Goal: Task Accomplishment & Management: Use online tool/utility

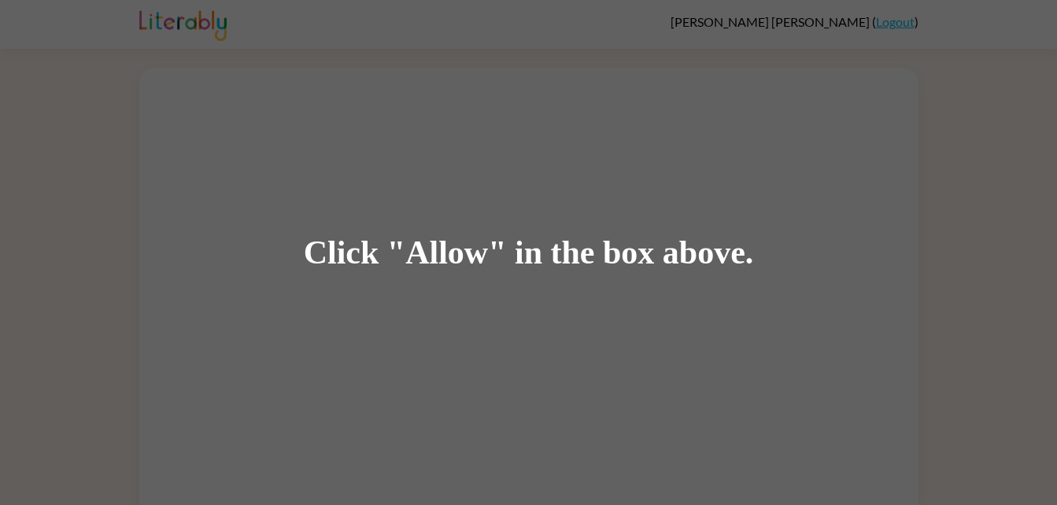
click at [1002, 18] on div "Click "Allow" in the box above." at bounding box center [528, 252] width 1057 height 505
click at [592, 327] on div "Click "Allow" in the box above." at bounding box center [528, 252] width 1057 height 505
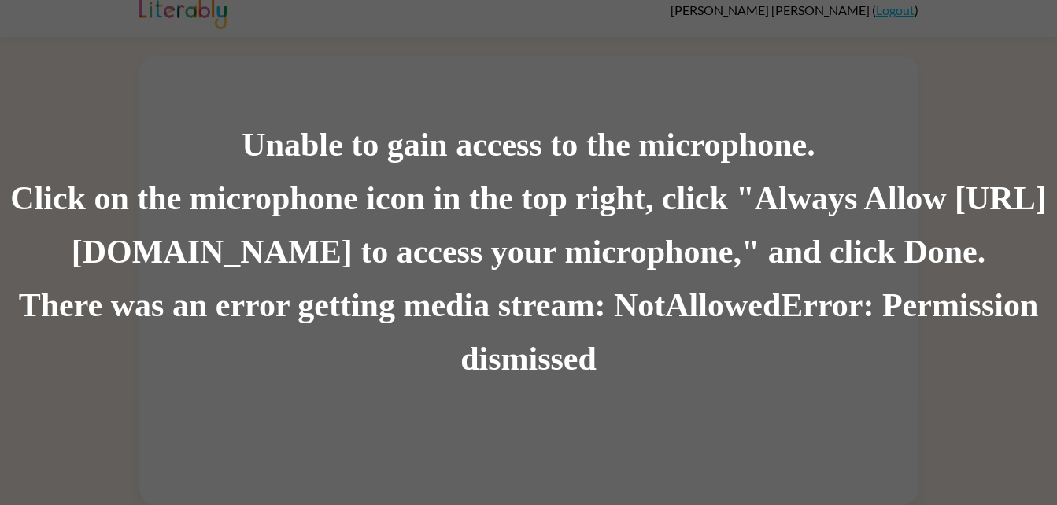
click at [696, 146] on div "Unable to gain access to the microphone." at bounding box center [528, 146] width 1057 height 54
click at [231, 173] on div "Click on the microphone icon in the top right, click "Always Allow https://lite…" at bounding box center [528, 225] width 1057 height 107
drag, startPoint x: 231, startPoint y: 173, endPoint x: 696, endPoint y: 146, distance: 465.8
click at [696, 146] on div "Unable to gain access to the microphone." at bounding box center [528, 146] width 1057 height 54
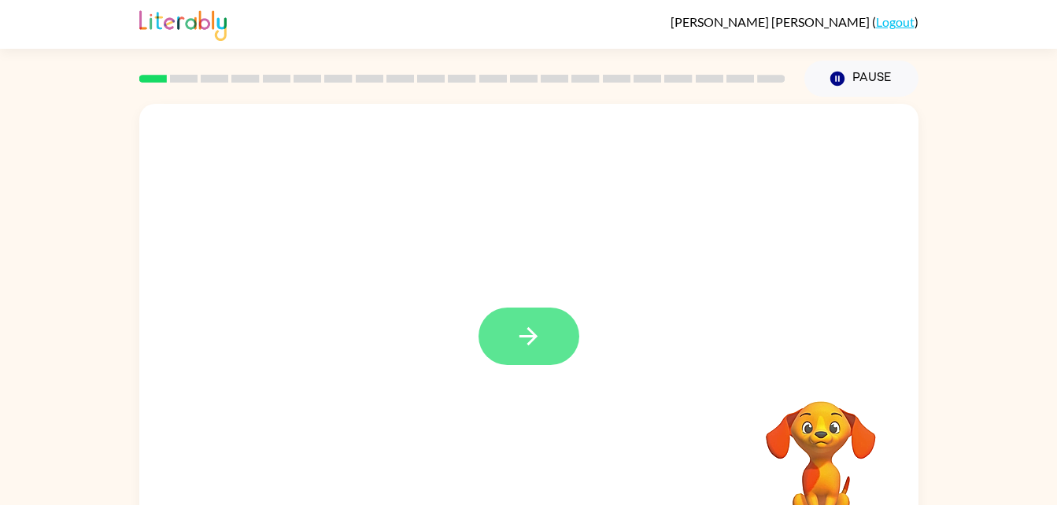
click at [505, 327] on button "button" at bounding box center [528, 336] width 101 height 57
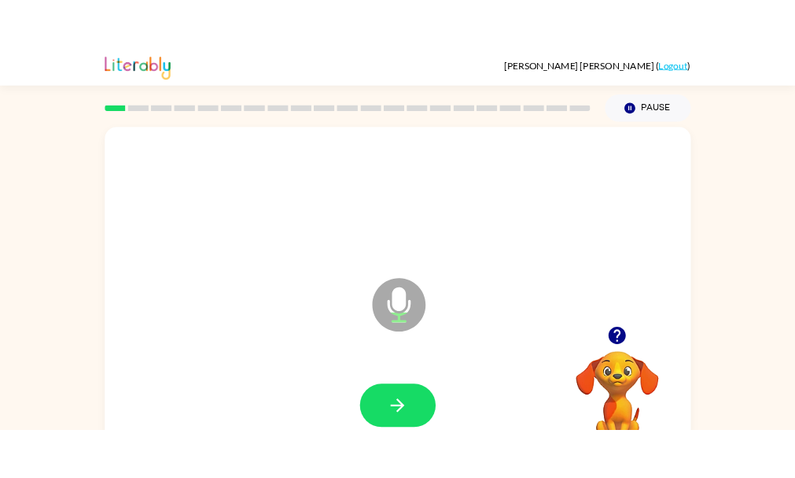
scroll to position [2, 0]
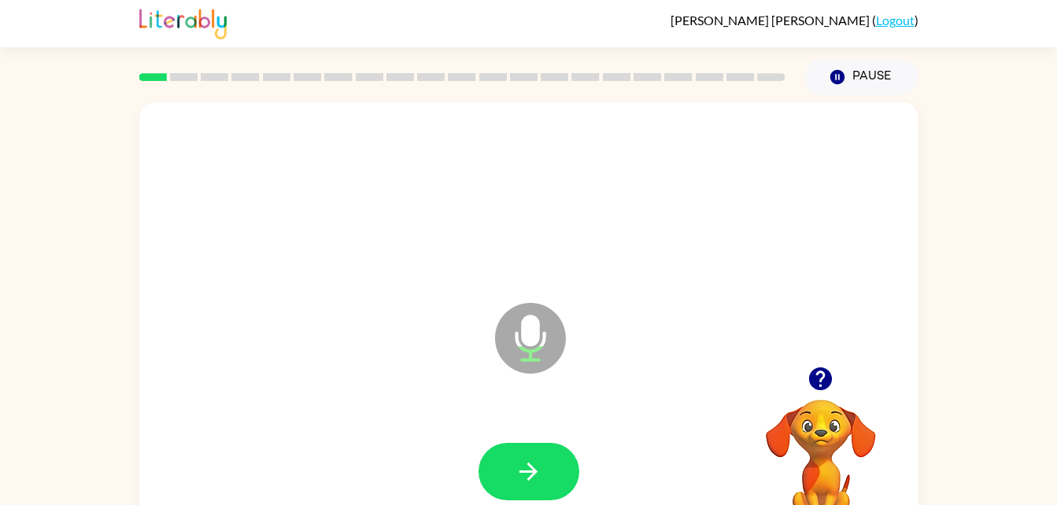
click at [523, 326] on icon "Microphone The Microphone is here when it is your turn to talk" at bounding box center [609, 358] width 236 height 118
click at [513, 477] on button "button" at bounding box center [528, 471] width 101 height 57
click at [524, 461] on icon "button" at bounding box center [529, 472] width 28 height 28
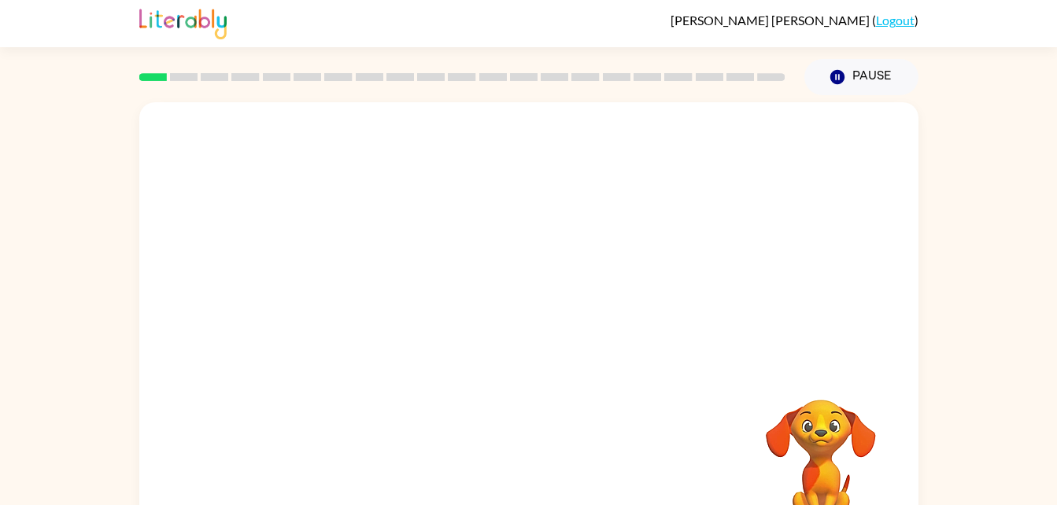
scroll to position [0, 0]
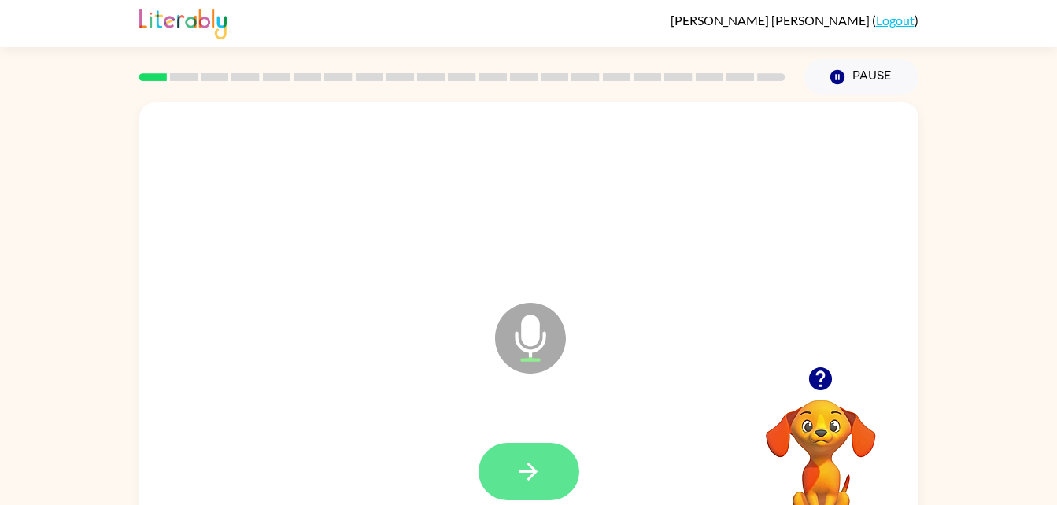
click at [531, 471] on icon "button" at bounding box center [528, 472] width 18 height 18
click at [521, 458] on icon "button" at bounding box center [529, 472] width 28 height 28
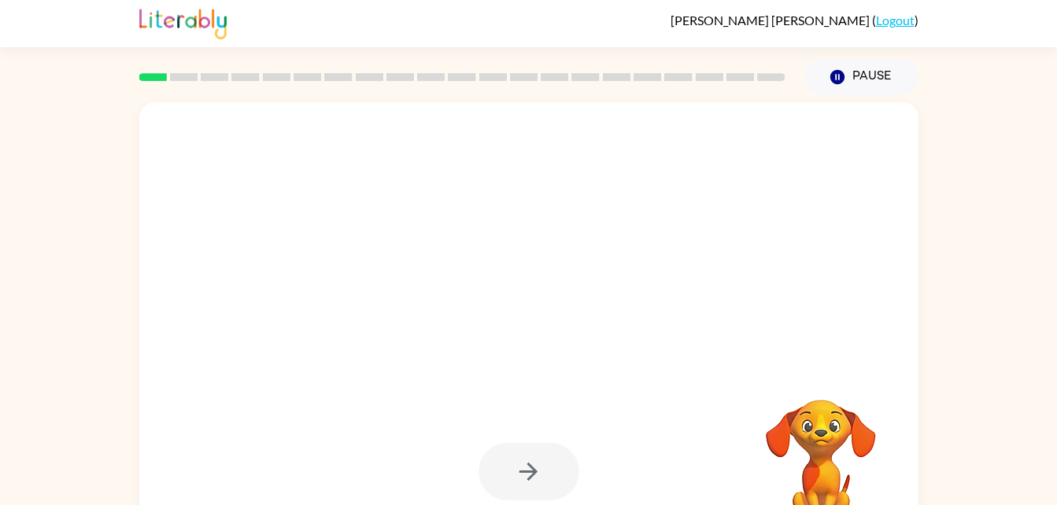
click at [503, 471] on div at bounding box center [528, 471] width 101 height 57
click at [523, 465] on div at bounding box center [528, 471] width 101 height 57
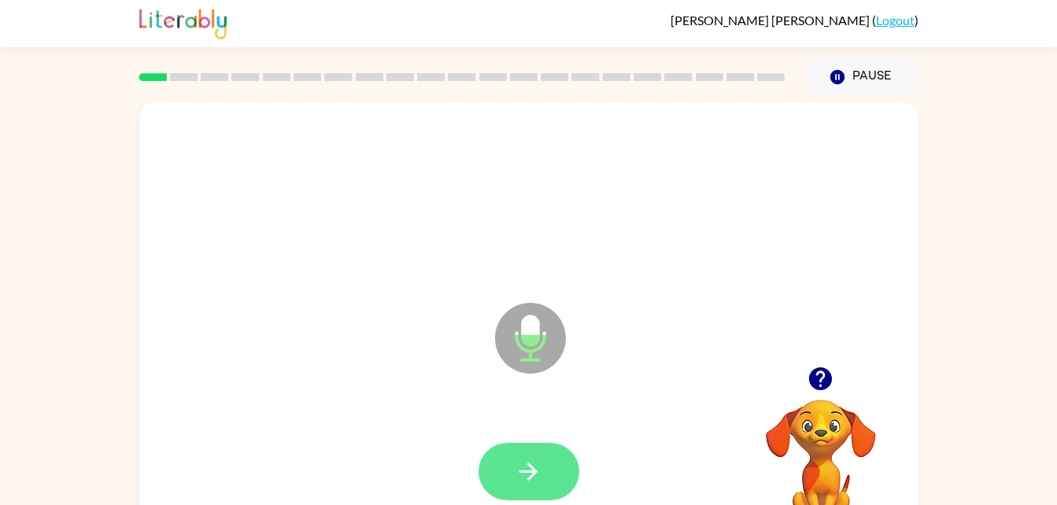
click at [522, 463] on icon "button" at bounding box center [529, 472] width 28 height 28
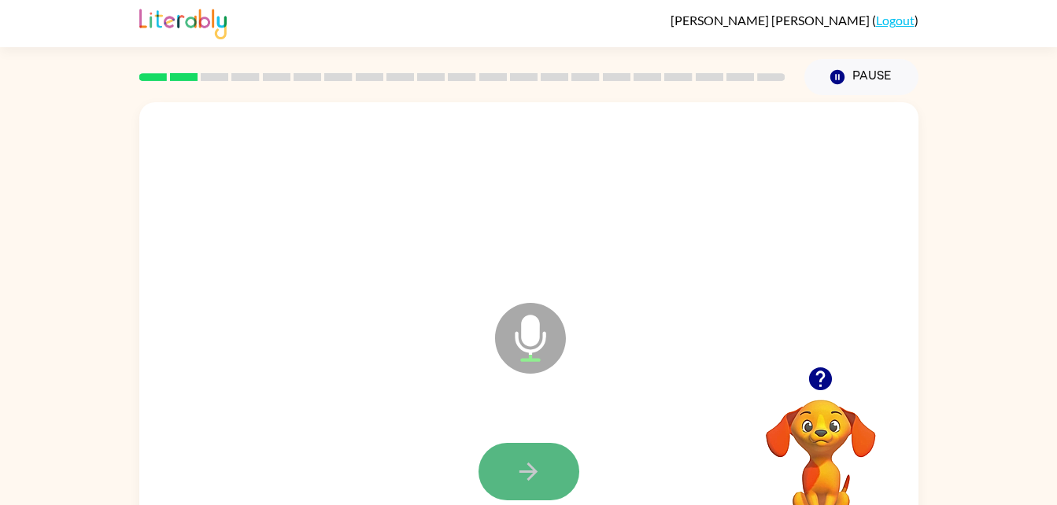
click at [484, 468] on button "button" at bounding box center [528, 471] width 101 height 57
click at [515, 344] on icon at bounding box center [530, 338] width 71 height 71
click at [519, 445] on button "button" at bounding box center [528, 471] width 101 height 57
click at [532, 336] on icon "Microphone The Microphone is here when it is your turn to talk" at bounding box center [609, 358] width 236 height 118
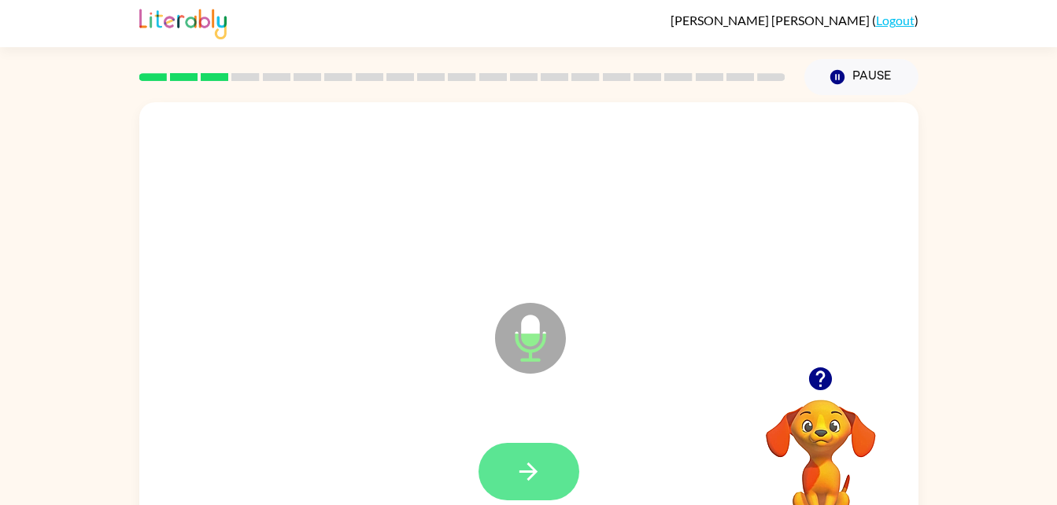
click at [533, 461] on icon "button" at bounding box center [529, 472] width 28 height 28
click at [529, 349] on icon at bounding box center [530, 338] width 71 height 71
click at [519, 475] on icon "button" at bounding box center [529, 472] width 28 height 28
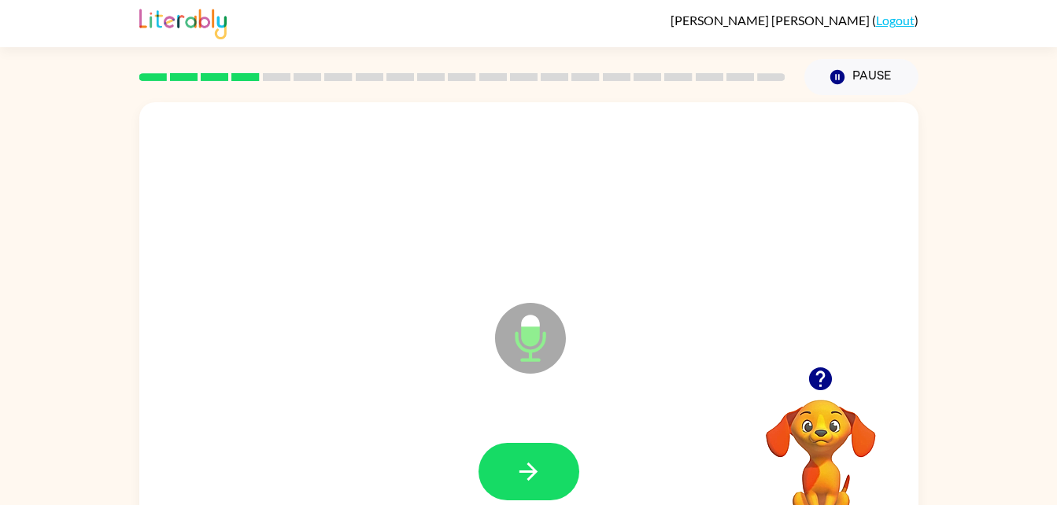
click at [500, 351] on icon at bounding box center [530, 338] width 71 height 71
click at [522, 451] on button "button" at bounding box center [528, 471] width 101 height 57
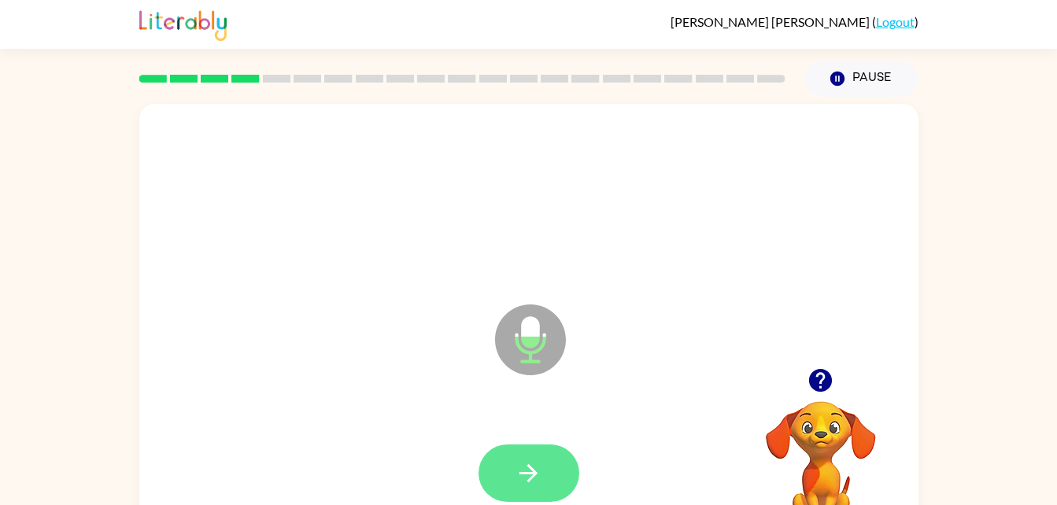
click at [519, 497] on button "button" at bounding box center [528, 473] width 101 height 57
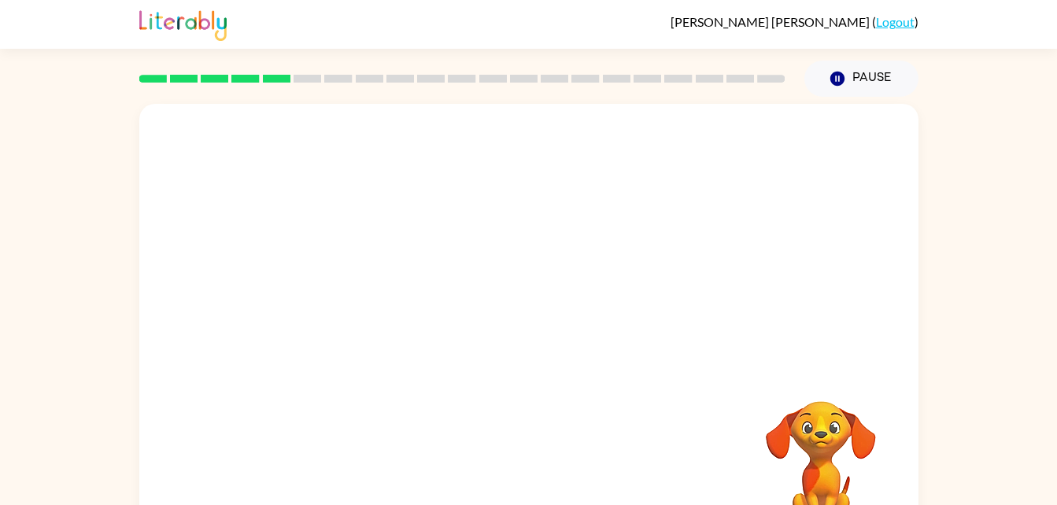
click at [387, 93] on div at bounding box center [462, 78] width 665 height 55
click at [448, 97] on div at bounding box center [462, 78] width 665 height 55
click at [461, 95] on div at bounding box center [462, 78] width 665 height 55
click at [527, 94] on div at bounding box center [462, 78] width 665 height 55
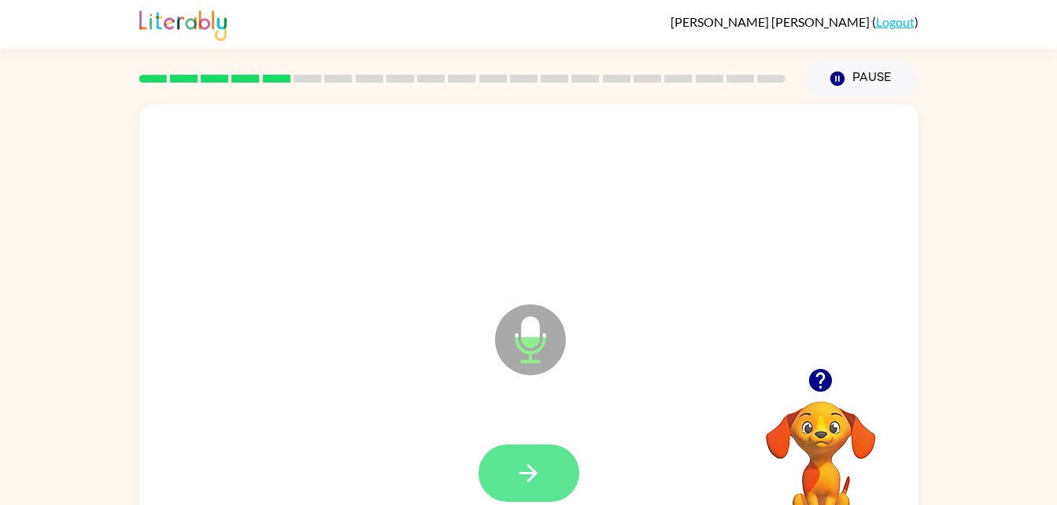
click at [539, 463] on icon "button" at bounding box center [529, 473] width 28 height 28
click at [518, 476] on icon "button" at bounding box center [529, 473] width 28 height 28
click at [563, 482] on button "button" at bounding box center [528, 473] width 101 height 57
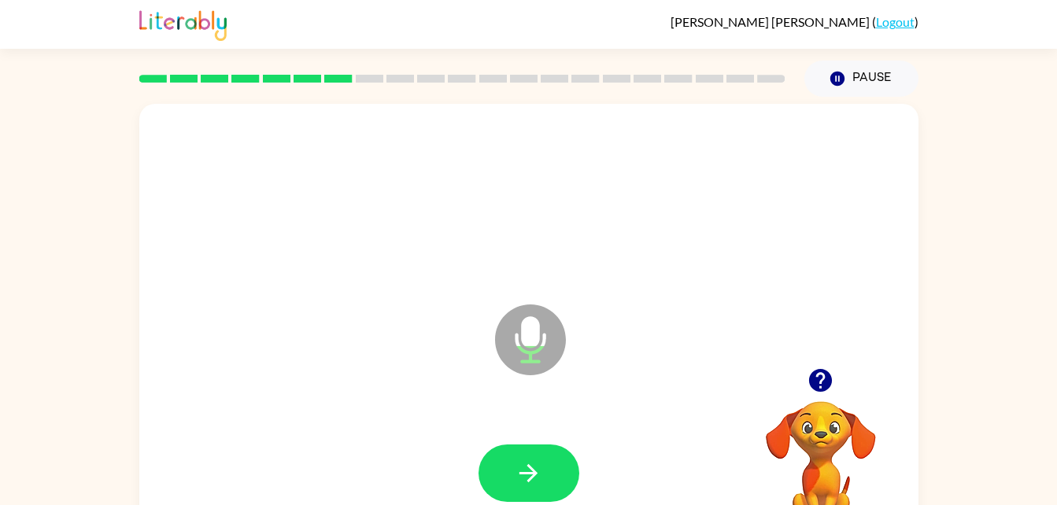
click at [529, 343] on icon "Microphone The Microphone is here when it is your turn to talk" at bounding box center [609, 360] width 236 height 118
click at [518, 495] on button "button" at bounding box center [528, 473] width 101 height 57
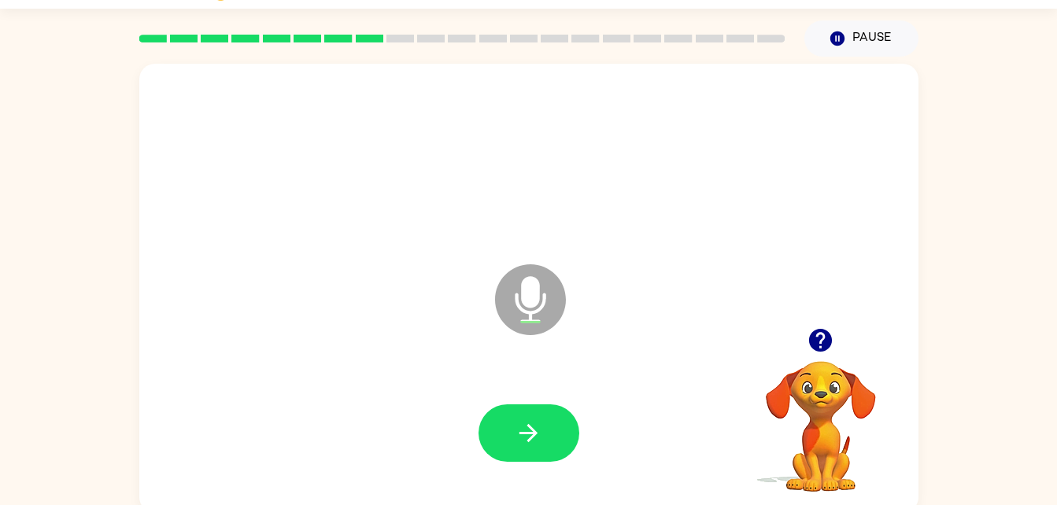
scroll to position [47, 0]
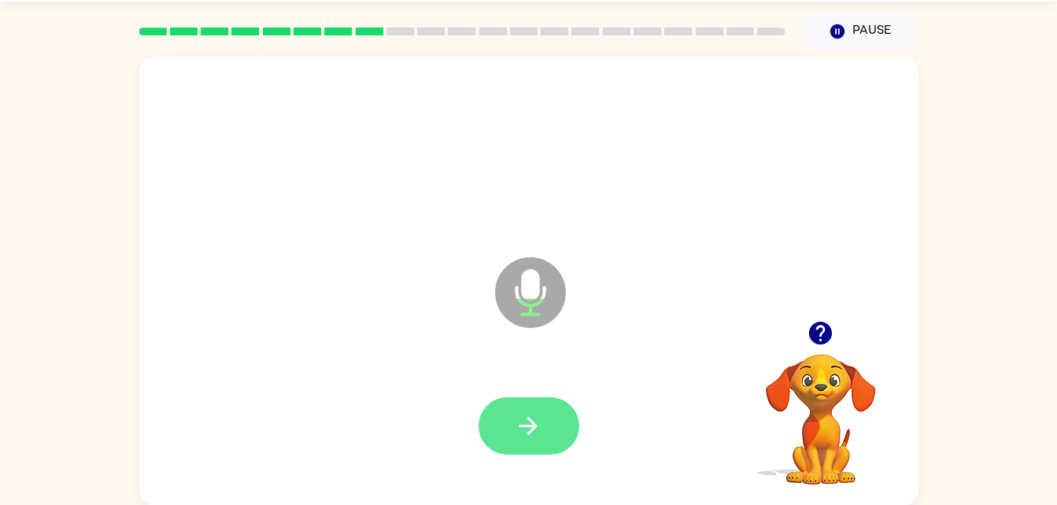
click at [533, 435] on icon "button" at bounding box center [529, 426] width 28 height 28
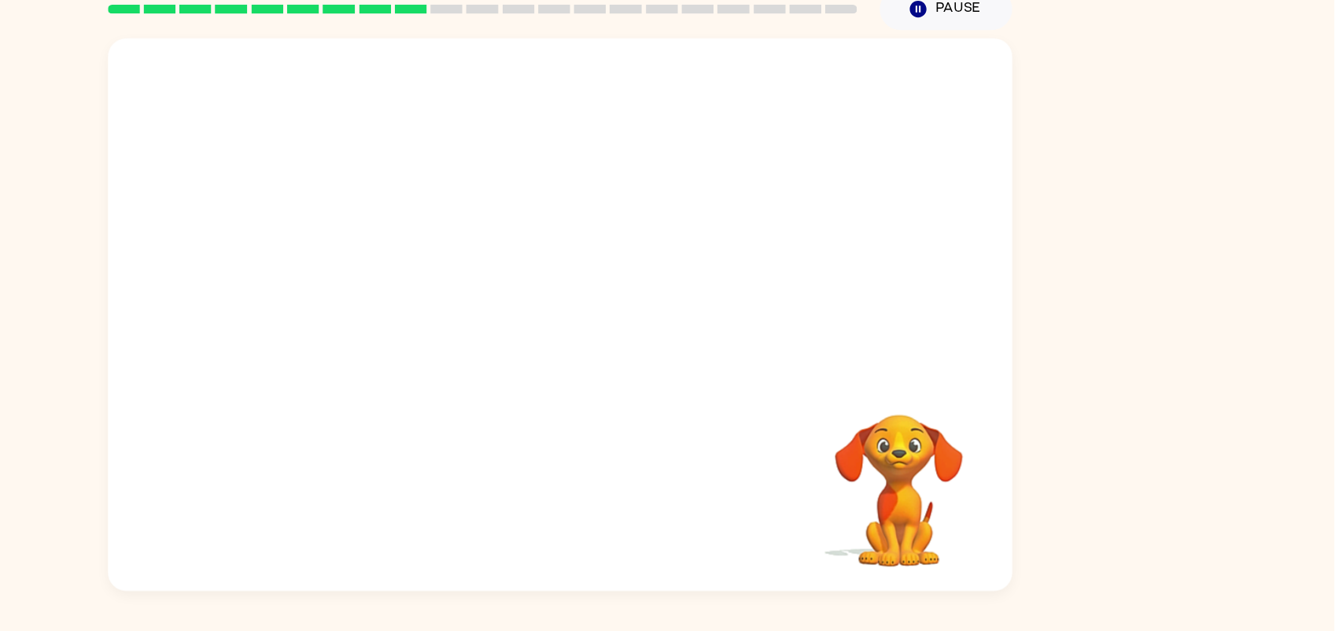
scroll to position [0, 0]
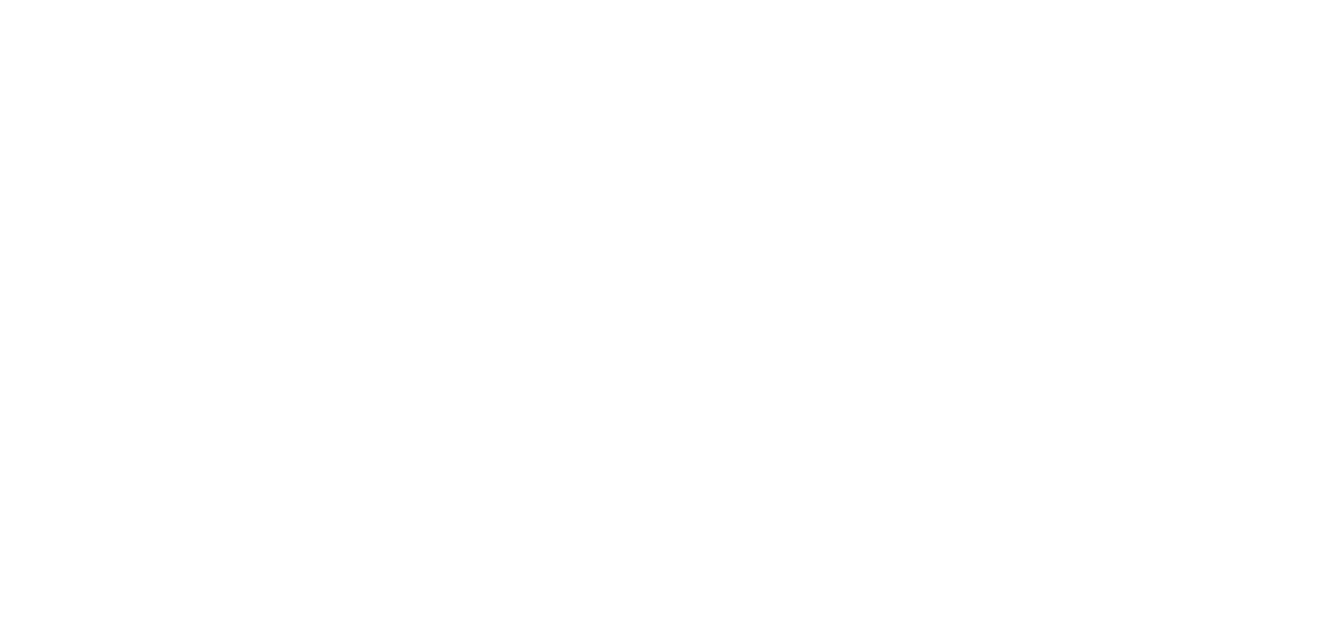
click at [651, 382] on div at bounding box center [668, 249] width 779 height 291
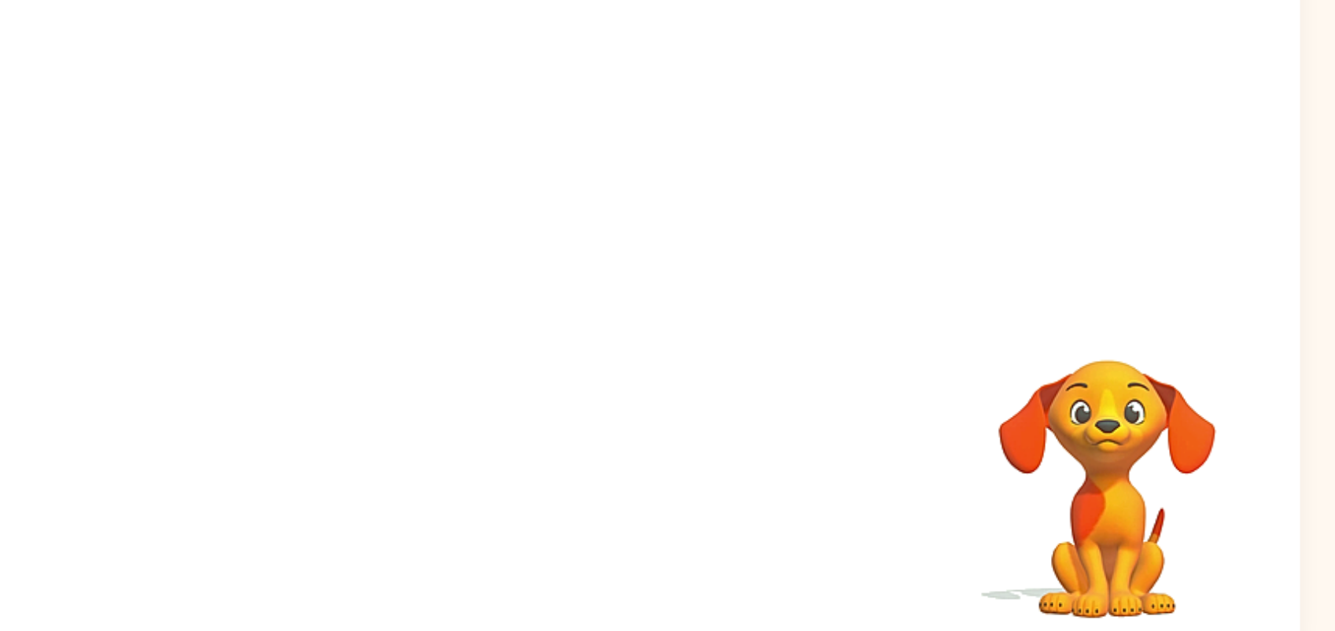
click at [713, 448] on div at bounding box center [667, 495] width 747 height 138
click at [705, 461] on div at bounding box center [667, 495] width 747 height 138
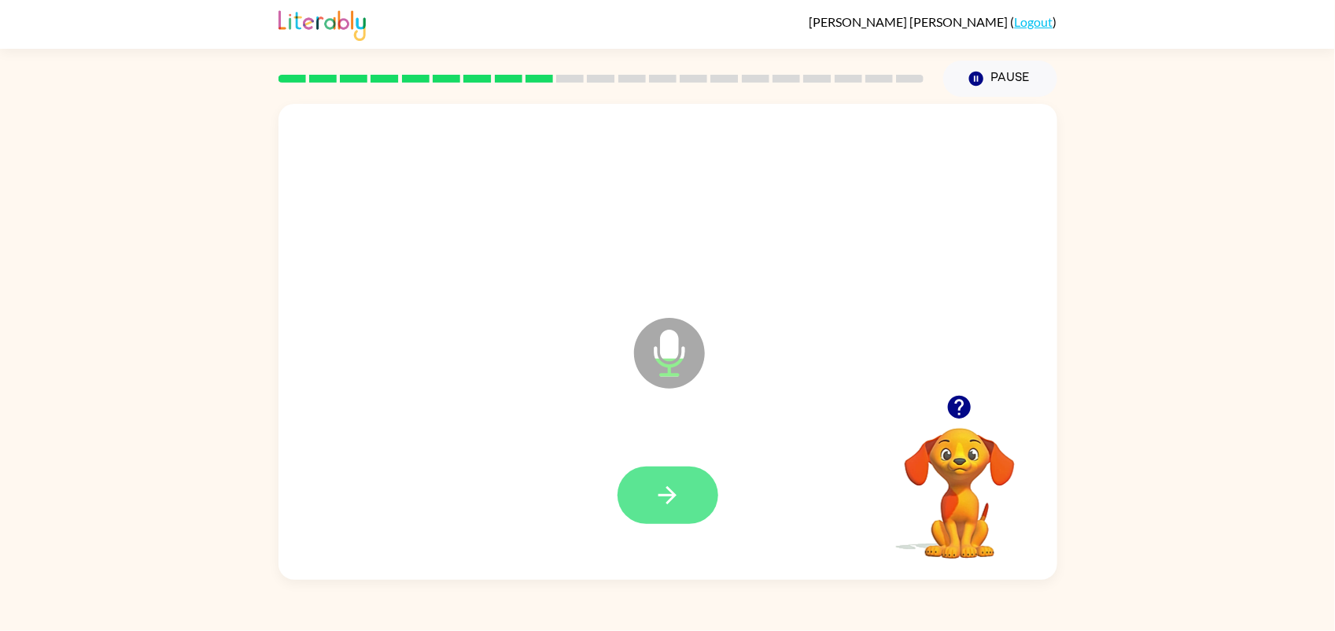
click at [690, 492] on button "button" at bounding box center [668, 495] width 101 height 57
click at [647, 500] on button "button" at bounding box center [668, 495] width 101 height 57
click at [661, 362] on icon "Microphone The Microphone is here when it is your turn to talk" at bounding box center [748, 373] width 236 height 118
click at [662, 504] on button "button" at bounding box center [668, 495] width 101 height 57
click at [687, 504] on button "button" at bounding box center [668, 495] width 101 height 57
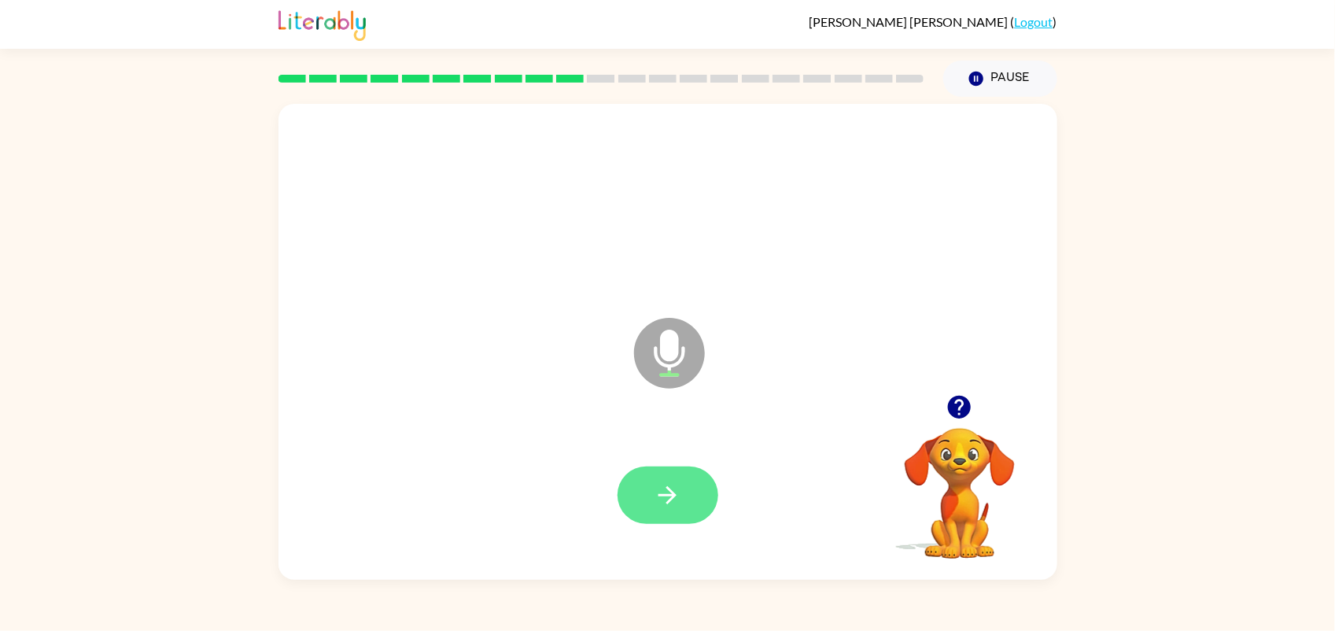
click at [651, 482] on button "button" at bounding box center [668, 495] width 101 height 57
click at [662, 493] on icon "button" at bounding box center [668, 496] width 28 height 28
click at [673, 477] on button "button" at bounding box center [668, 495] width 101 height 57
click at [689, 480] on button "button" at bounding box center [668, 495] width 101 height 57
click at [683, 504] on button "button" at bounding box center [668, 495] width 101 height 57
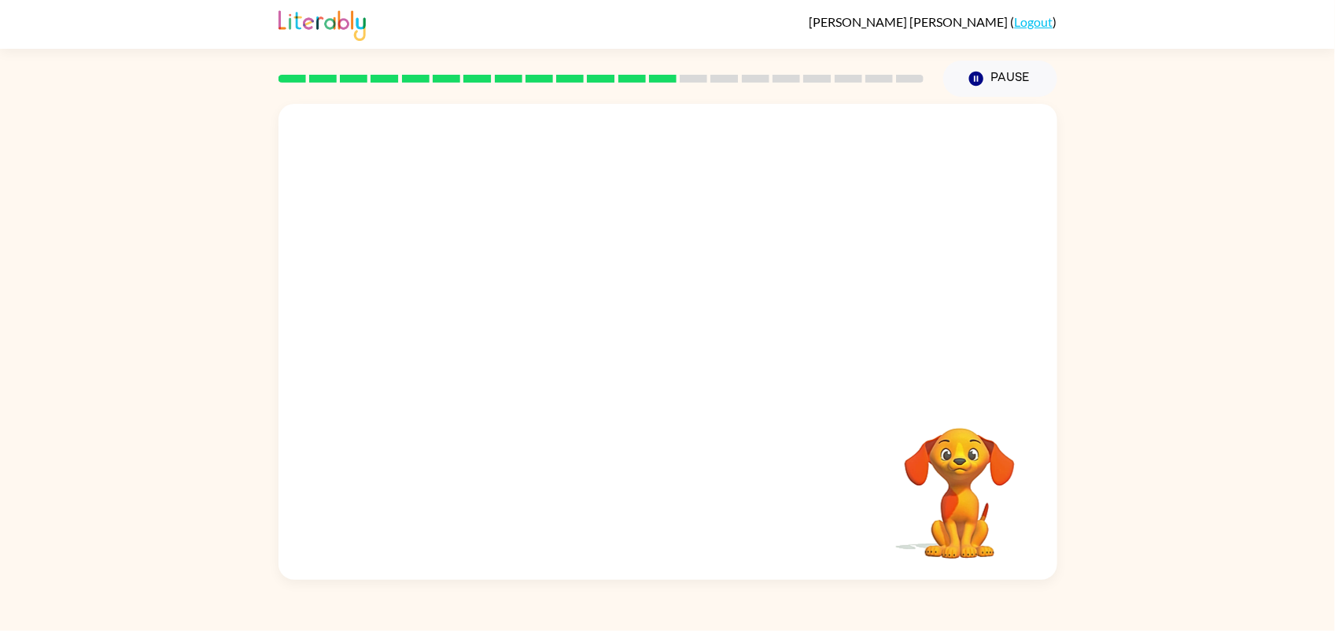
click at [677, 83] on div at bounding box center [602, 79] width 646 height 8
click at [685, 102] on div at bounding box center [601, 78] width 665 height 55
click at [722, 108] on div at bounding box center [668, 249] width 779 height 291
click at [760, 103] on div at bounding box center [601, 78] width 665 height 55
click at [793, 110] on div at bounding box center [668, 249] width 779 height 291
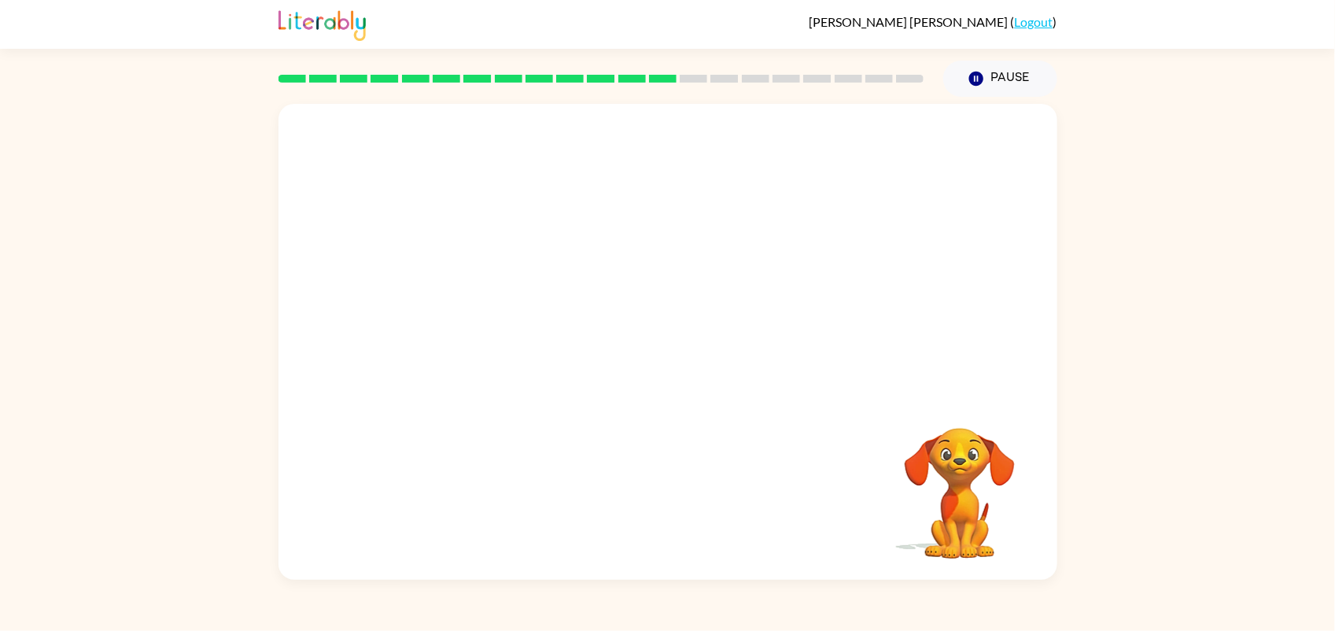
click at [815, 116] on div at bounding box center [668, 249] width 779 height 291
click at [820, 103] on div at bounding box center [601, 78] width 665 height 55
click at [876, 104] on div at bounding box center [668, 249] width 779 height 291
click at [906, 98] on div at bounding box center [601, 78] width 665 height 55
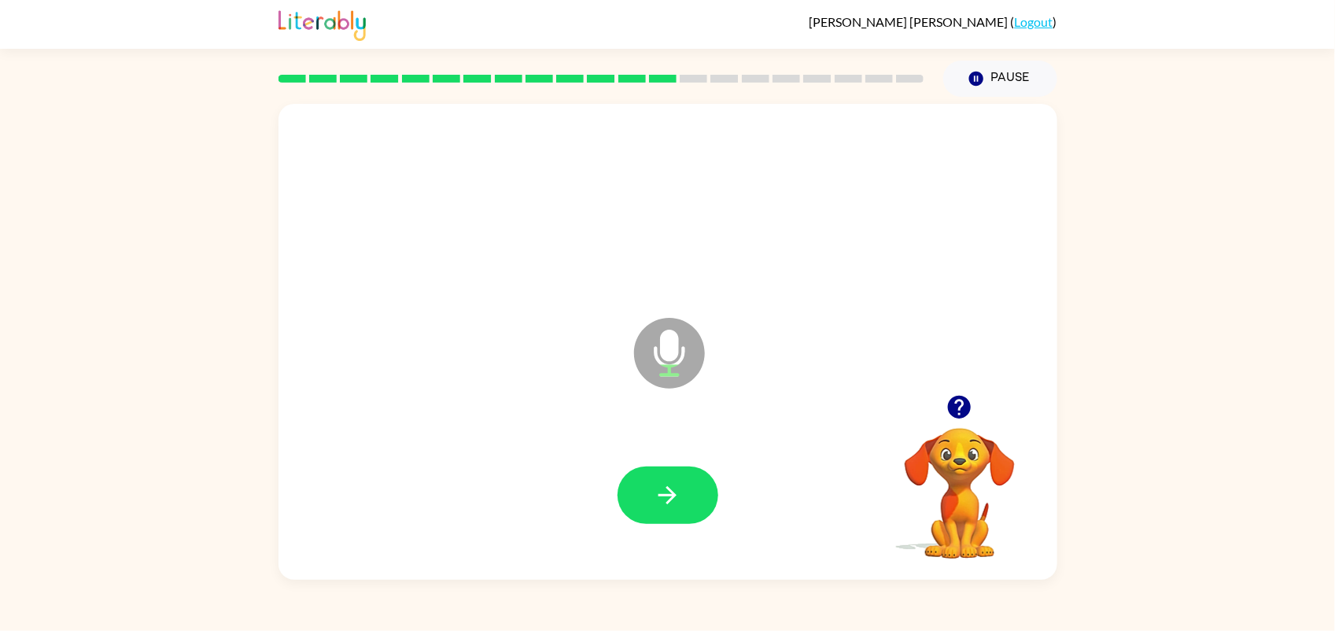
click at [683, 372] on icon at bounding box center [669, 353] width 71 height 71
click at [685, 504] on button "button" at bounding box center [668, 495] width 101 height 57
click at [666, 470] on button "button" at bounding box center [668, 495] width 101 height 57
click at [665, 482] on icon "button" at bounding box center [668, 496] width 28 height 28
click at [670, 362] on icon at bounding box center [669, 353] width 71 height 71
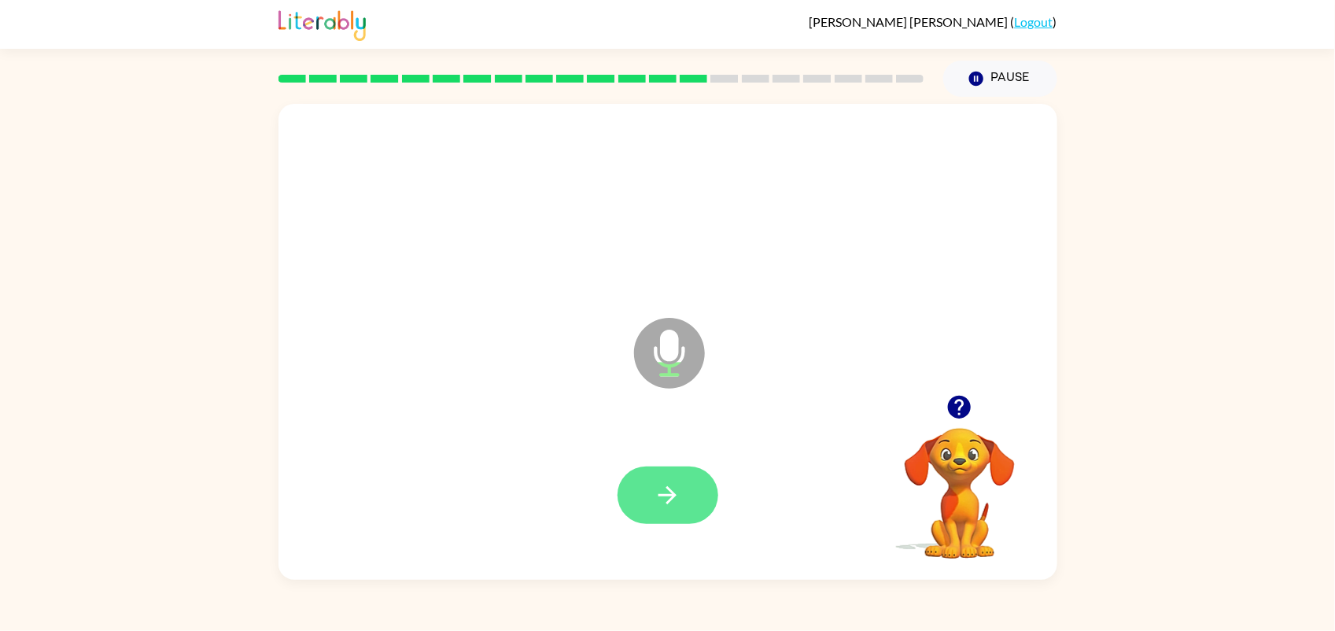
click at [659, 504] on icon "button" at bounding box center [668, 496] width 28 height 28
click at [661, 367] on icon at bounding box center [669, 353] width 71 height 71
click at [650, 430] on icon "Microphone The Microphone is here when it is your turn to talk" at bounding box center [748, 373] width 236 height 118
click at [622, 471] on div at bounding box center [668, 495] width 101 height 57
click at [639, 474] on button "button" at bounding box center [668, 495] width 101 height 57
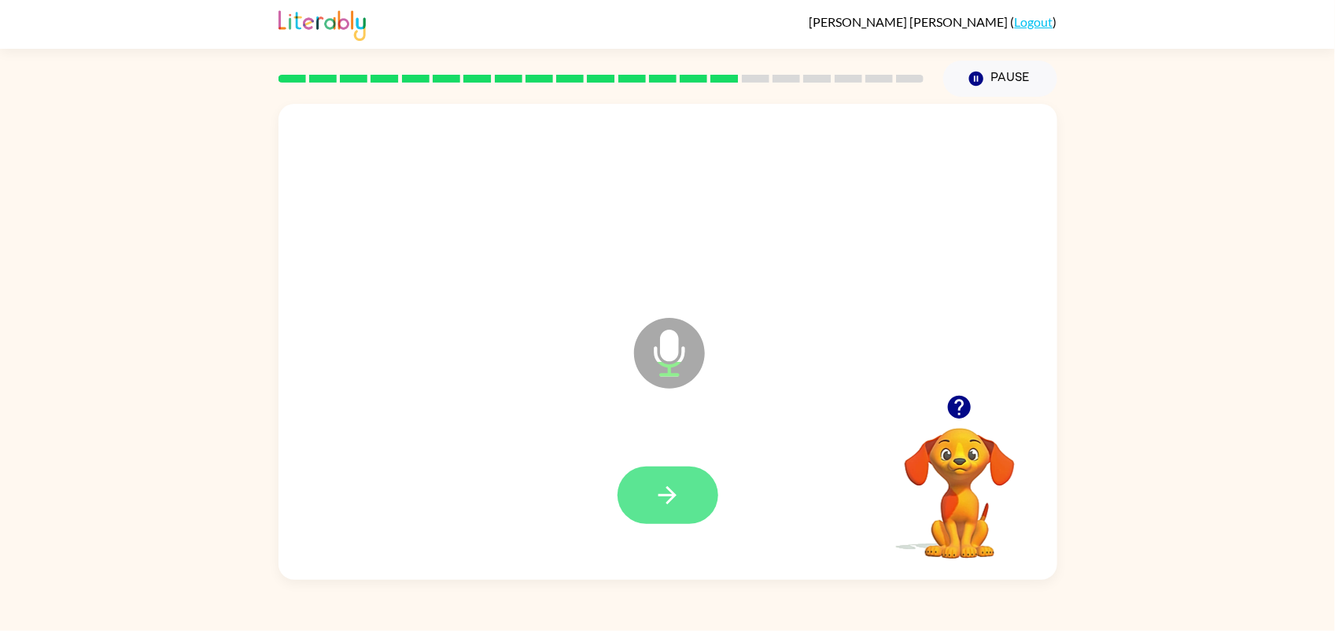
click at [670, 485] on icon "button" at bounding box center [668, 496] width 28 height 28
click at [685, 360] on icon at bounding box center [669, 353] width 71 height 71
click at [651, 451] on div at bounding box center [667, 495] width 747 height 138
click at [688, 489] on button "button" at bounding box center [668, 495] width 101 height 57
click at [678, 477] on button "button" at bounding box center [668, 495] width 101 height 57
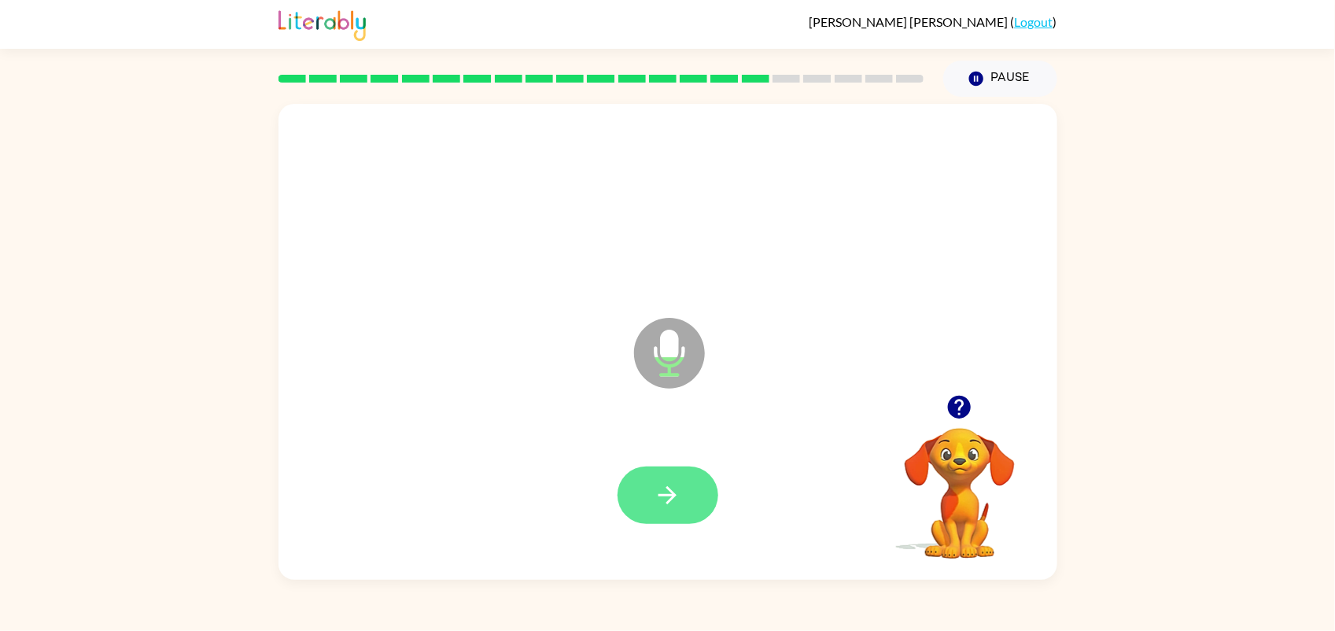
click at [632, 501] on button "button" at bounding box center [668, 495] width 101 height 57
click at [665, 383] on icon at bounding box center [669, 353] width 71 height 71
click at [661, 498] on icon "button" at bounding box center [668, 496] width 28 height 28
click at [670, 350] on icon "Microphone The Microphone is here when it is your turn to talk" at bounding box center [748, 373] width 236 height 118
click at [662, 474] on button "button" at bounding box center [668, 495] width 101 height 57
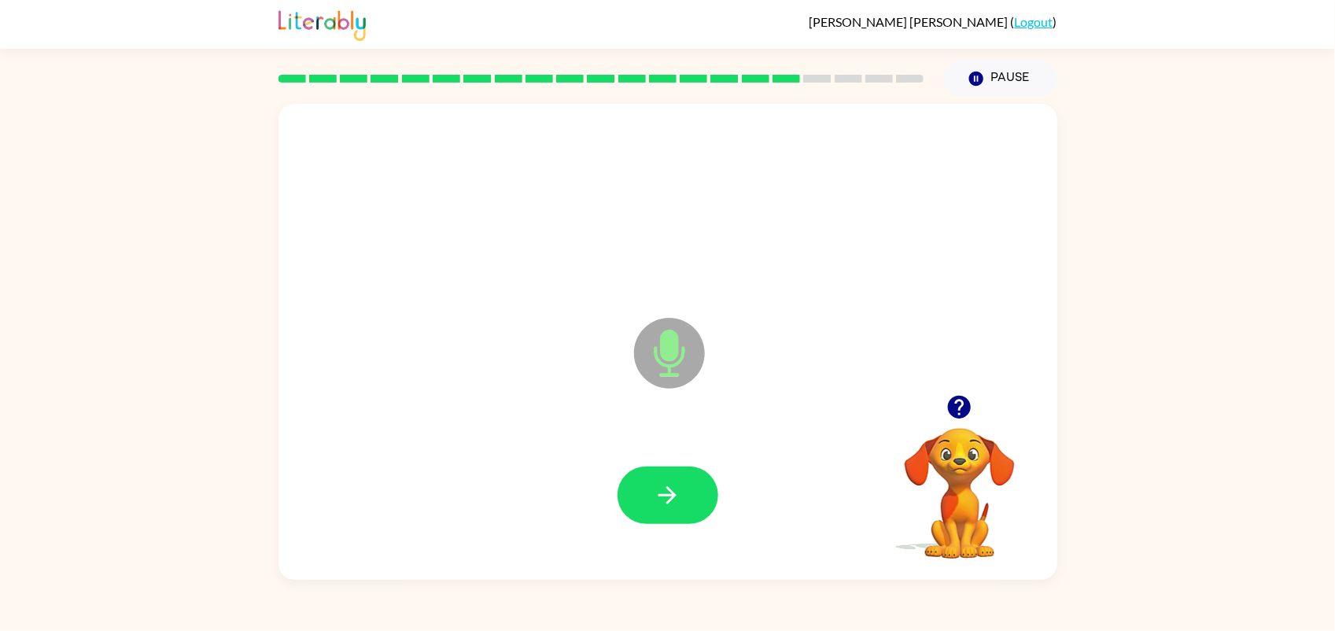
click at [665, 333] on icon "Microphone The Microphone is here when it is your turn to talk" at bounding box center [748, 373] width 236 height 118
click at [651, 480] on button "button" at bounding box center [668, 495] width 101 height 57
click at [655, 490] on icon "button" at bounding box center [668, 496] width 28 height 28
click at [642, 476] on button "button" at bounding box center [668, 495] width 101 height 57
click at [667, 504] on button "button" at bounding box center [668, 495] width 101 height 57
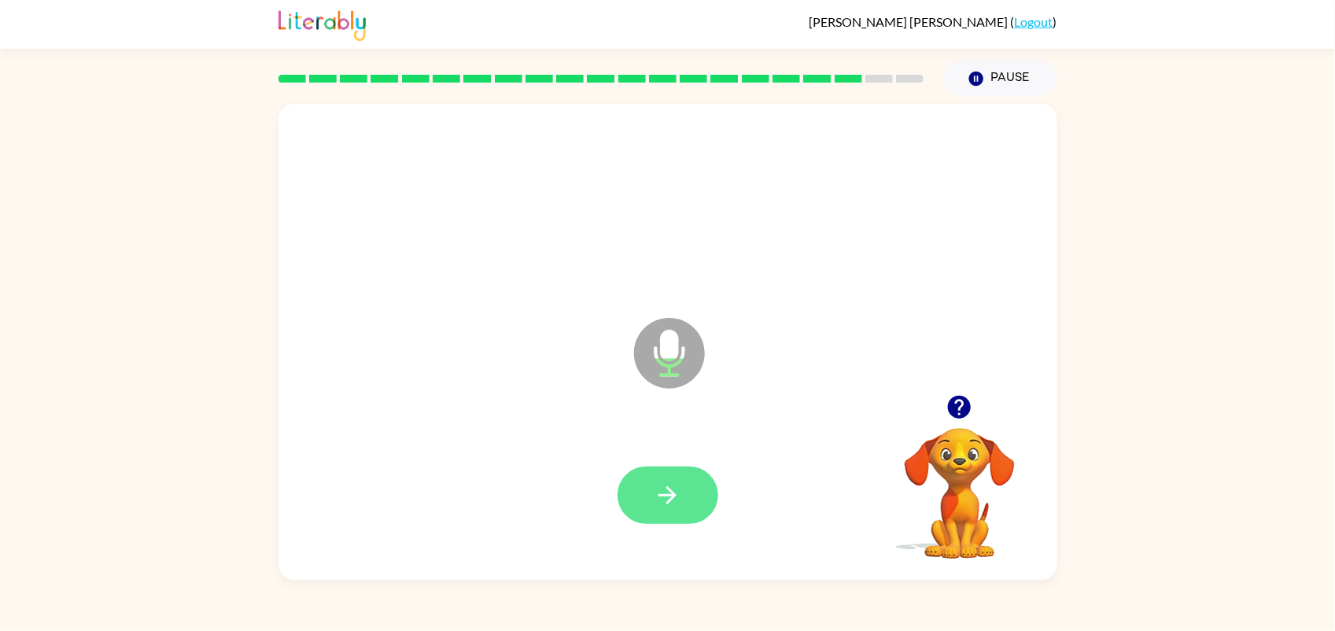
click at [685, 485] on button "button" at bounding box center [668, 495] width 101 height 57
click at [683, 504] on button "button" at bounding box center [668, 495] width 101 height 57
click at [653, 356] on icon at bounding box center [669, 353] width 71 height 71
click at [658, 490] on icon "button" at bounding box center [668, 496] width 28 height 28
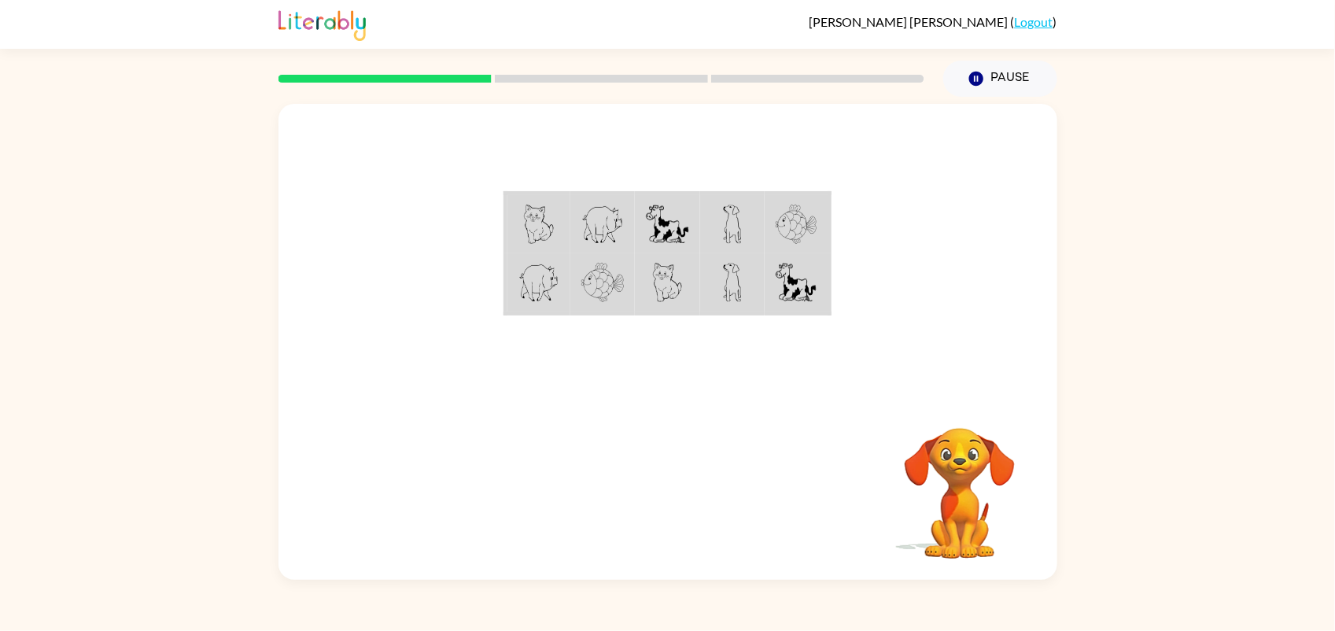
click at [549, 217] on img at bounding box center [539, 224] width 30 height 39
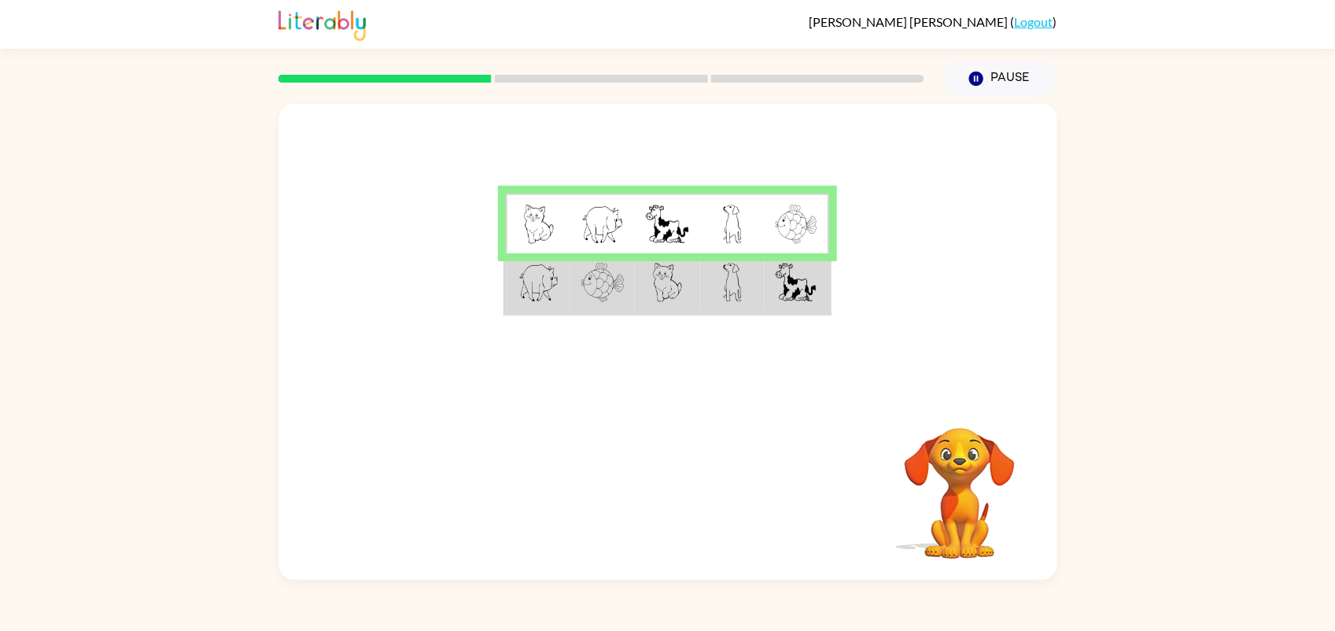
click at [516, 218] on td at bounding box center [538, 224] width 65 height 61
click at [524, 213] on img at bounding box center [539, 224] width 30 height 39
click at [570, 49] on div "Pause Pause" at bounding box center [668, 77] width 779 height 57
click at [566, 292] on td at bounding box center [538, 283] width 65 height 61
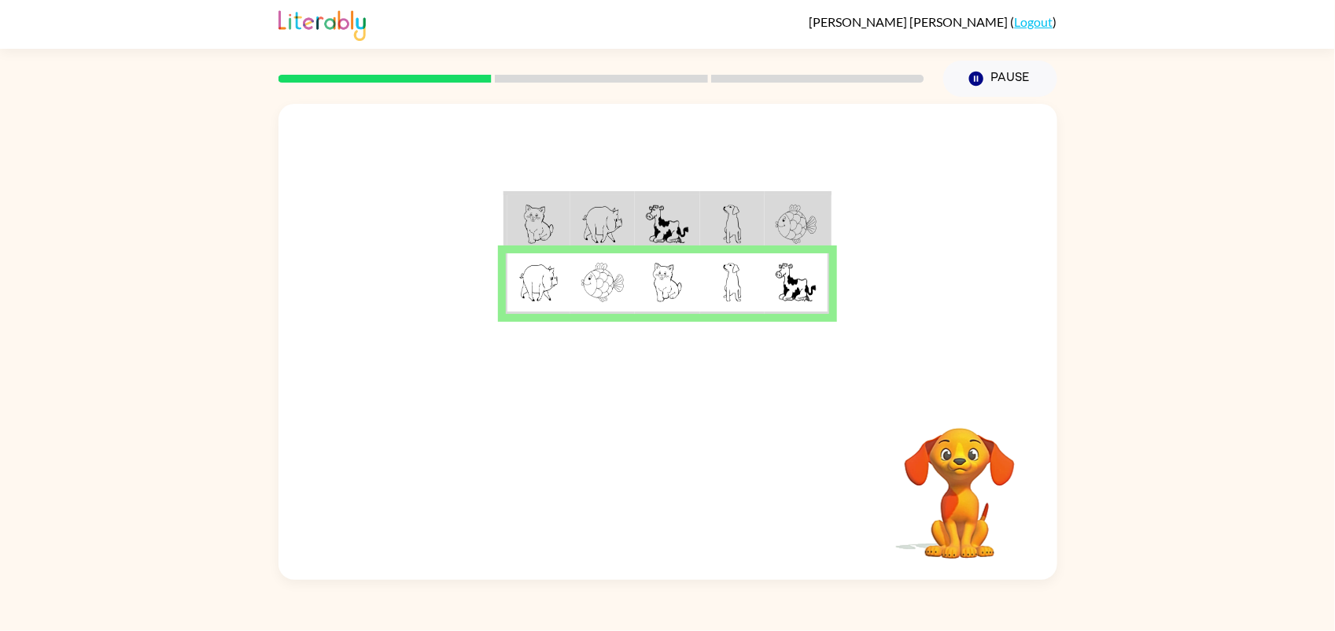
click at [53, 533] on div "Your browser must support playing .mp4 files to use Literably. Please try using…" at bounding box center [667, 338] width 1335 height 483
click at [533, 76] on rect at bounding box center [601, 79] width 213 height 8
click at [663, 482] on icon "button" at bounding box center [668, 492] width 28 height 28
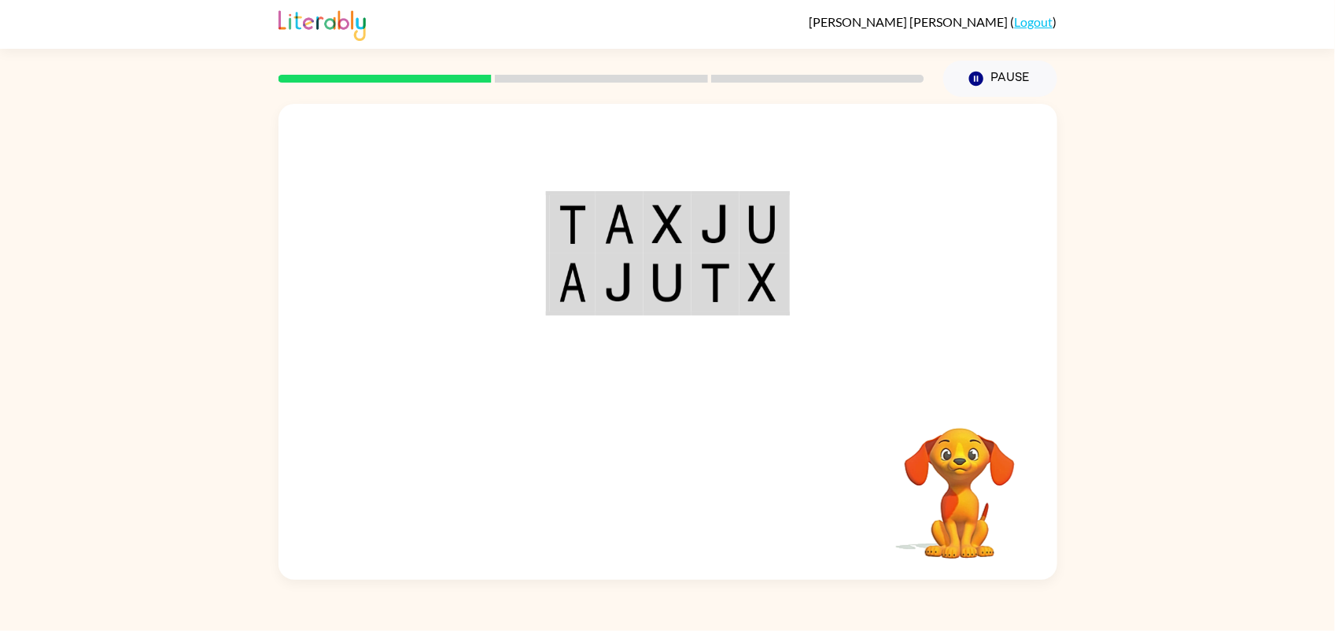
click at [157, 496] on div "Your browser must support playing .mp4 files to use Literably. Please try using…" at bounding box center [667, 338] width 1335 height 483
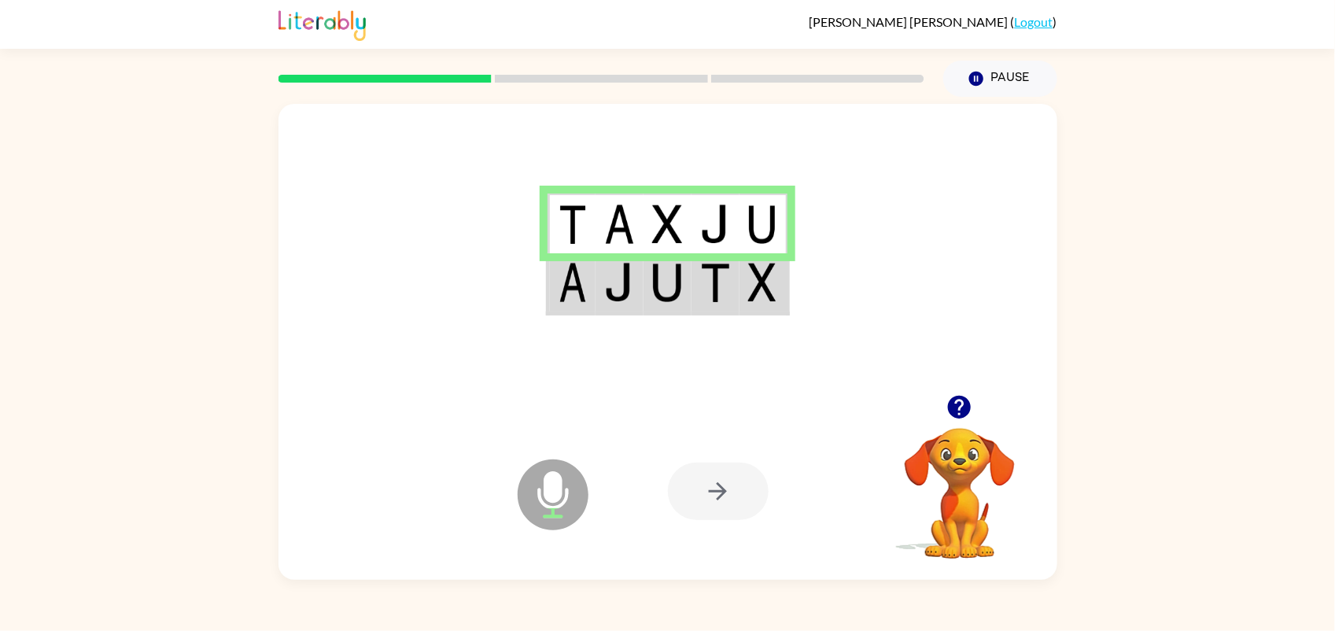
click at [590, 305] on td at bounding box center [572, 283] width 48 height 61
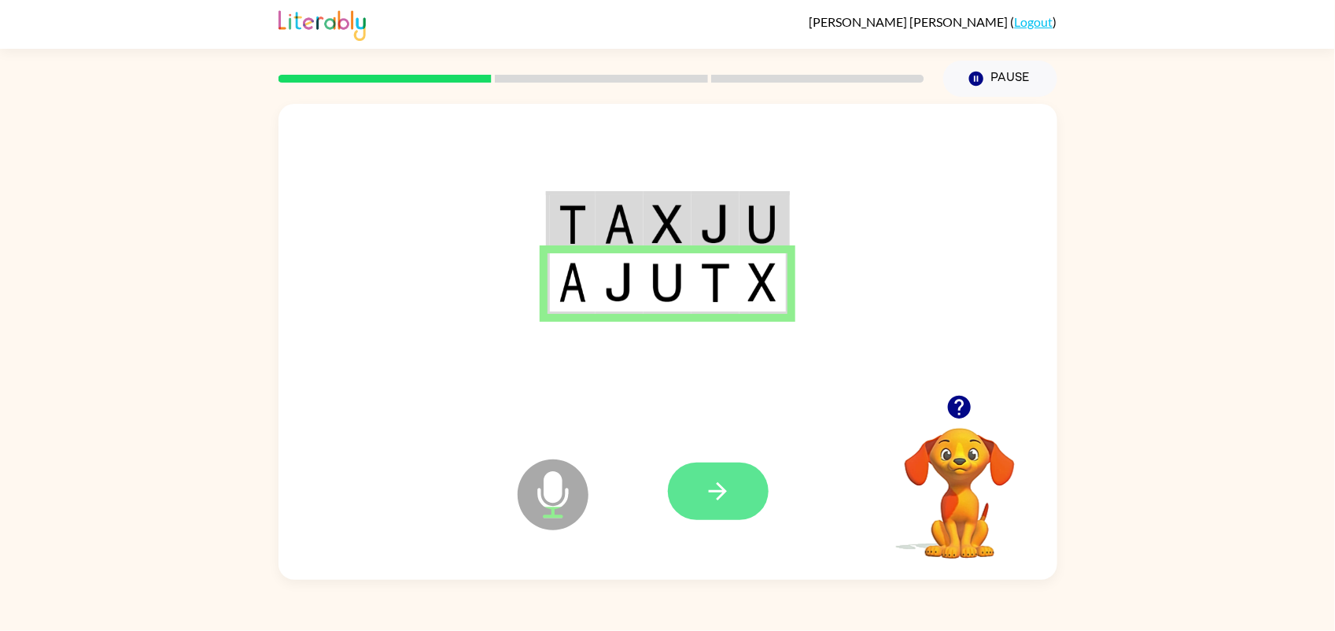
click at [718, 484] on icon "button" at bounding box center [718, 492] width 28 height 28
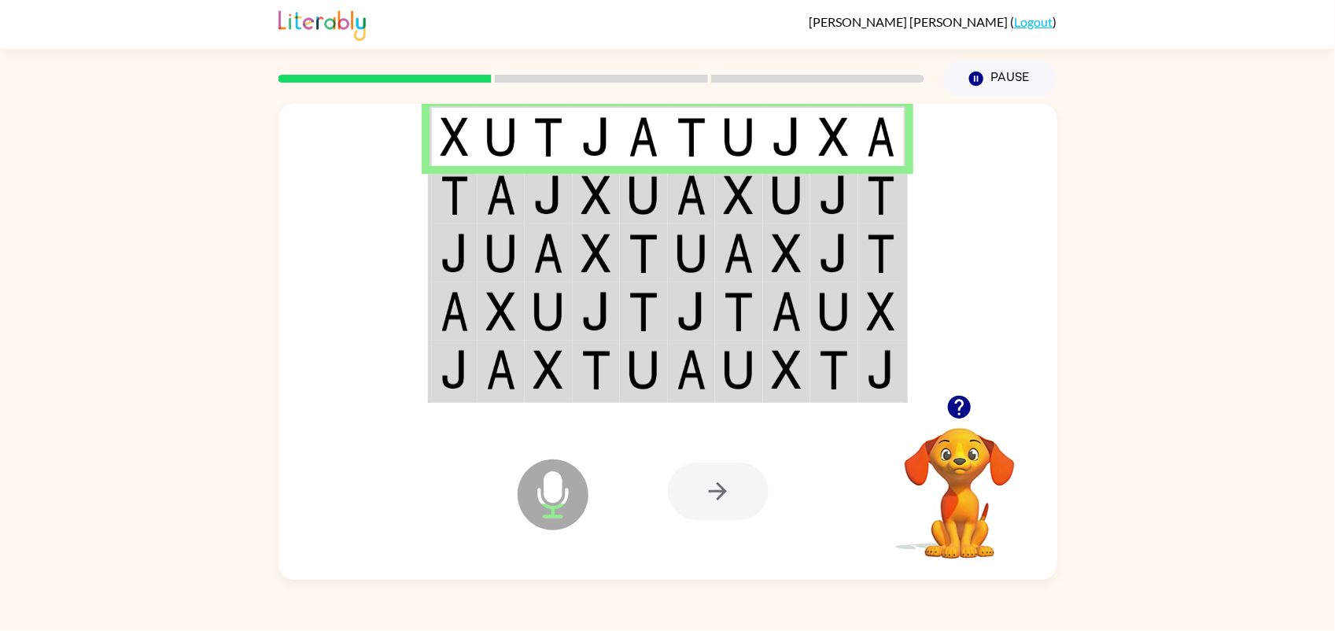
click at [290, 478] on div "Microphone The Microphone is here when it is your turn to talk Your browser mus…" at bounding box center [668, 491] width 779 height 177
click at [716, 500] on div at bounding box center [718, 491] width 101 height 57
click at [455, 195] on img at bounding box center [455, 194] width 28 height 39
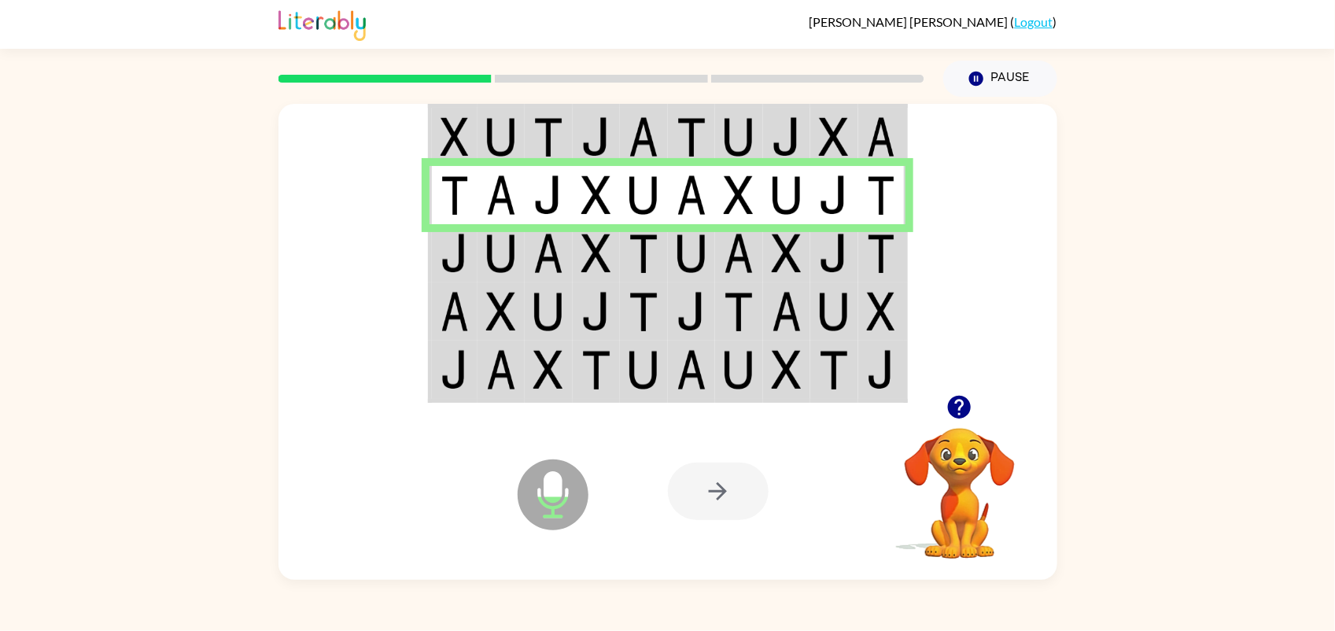
click at [442, 268] on img at bounding box center [455, 253] width 28 height 39
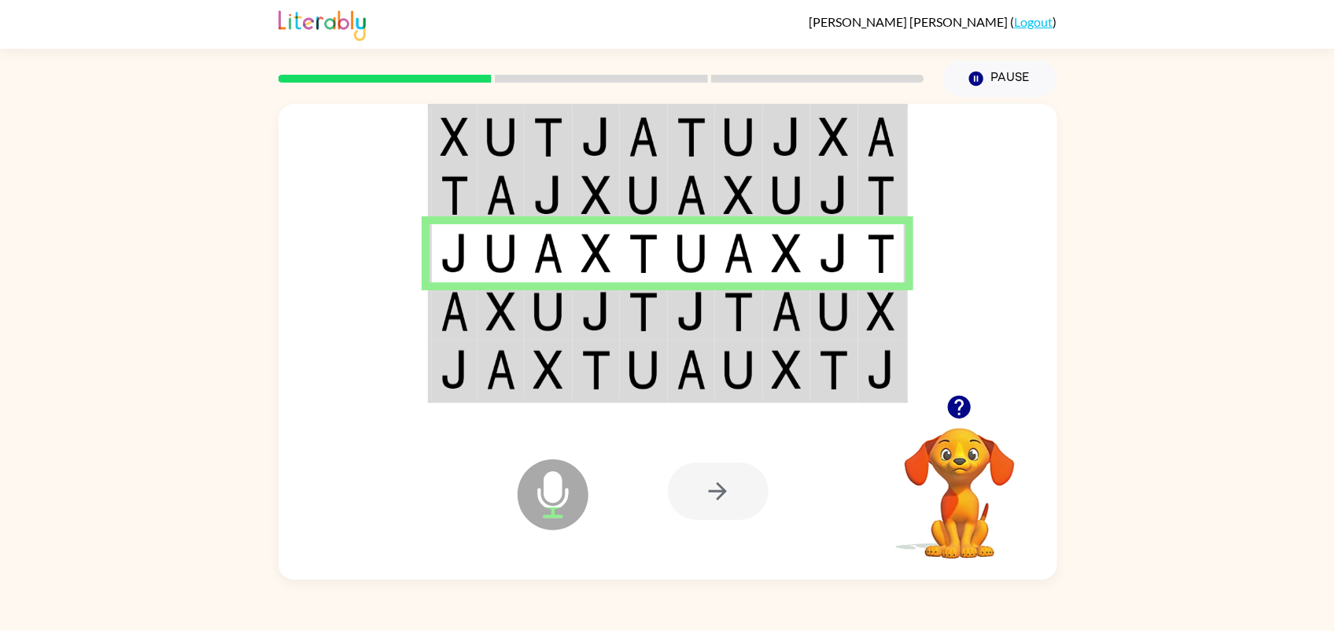
click at [454, 325] on img at bounding box center [455, 311] width 28 height 39
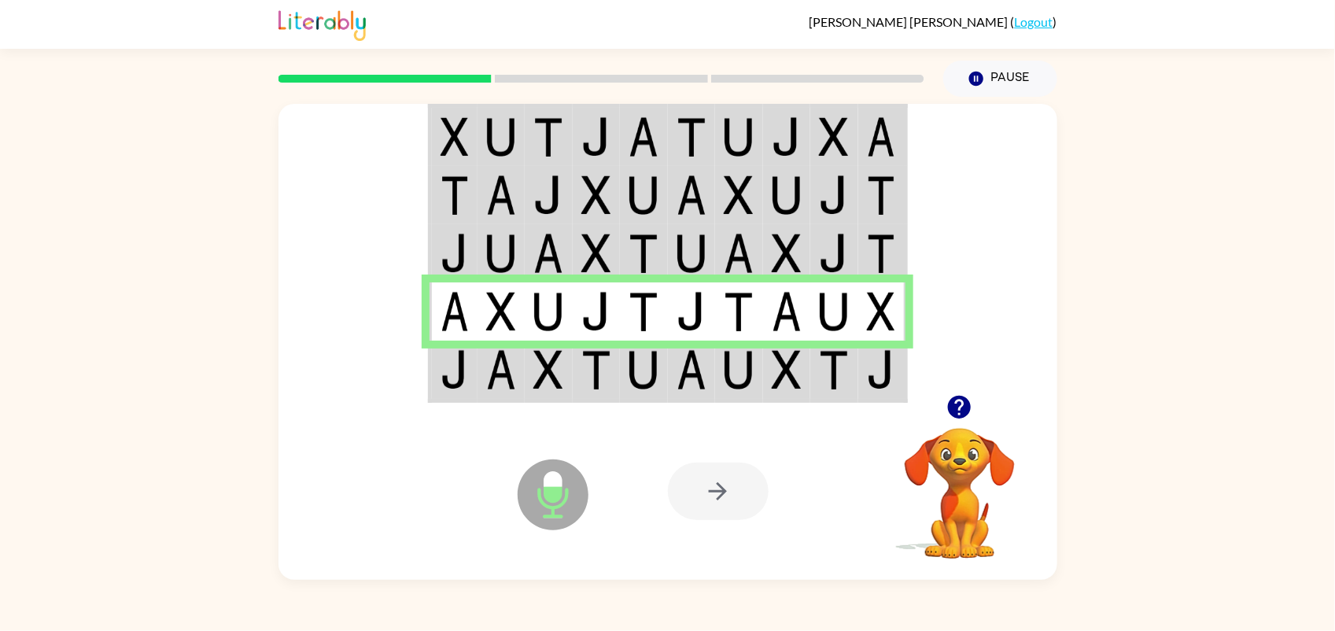
click at [435, 388] on td at bounding box center [454, 371] width 48 height 61
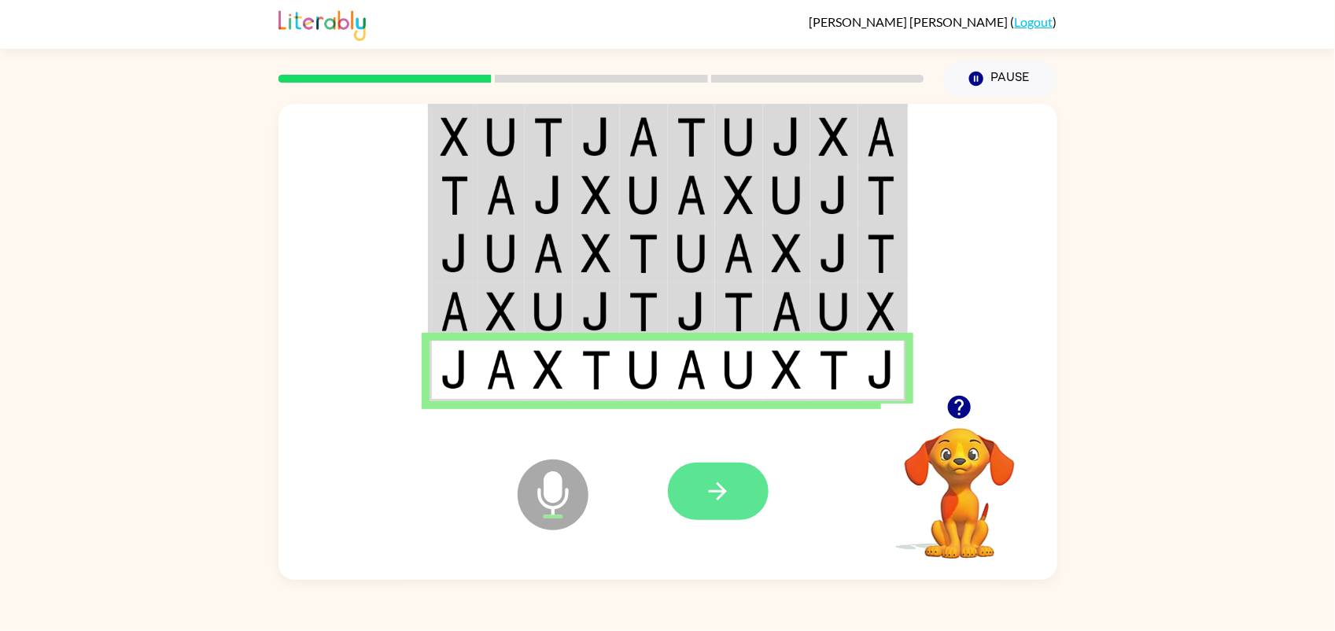
click at [712, 485] on icon "button" at bounding box center [718, 492] width 28 height 28
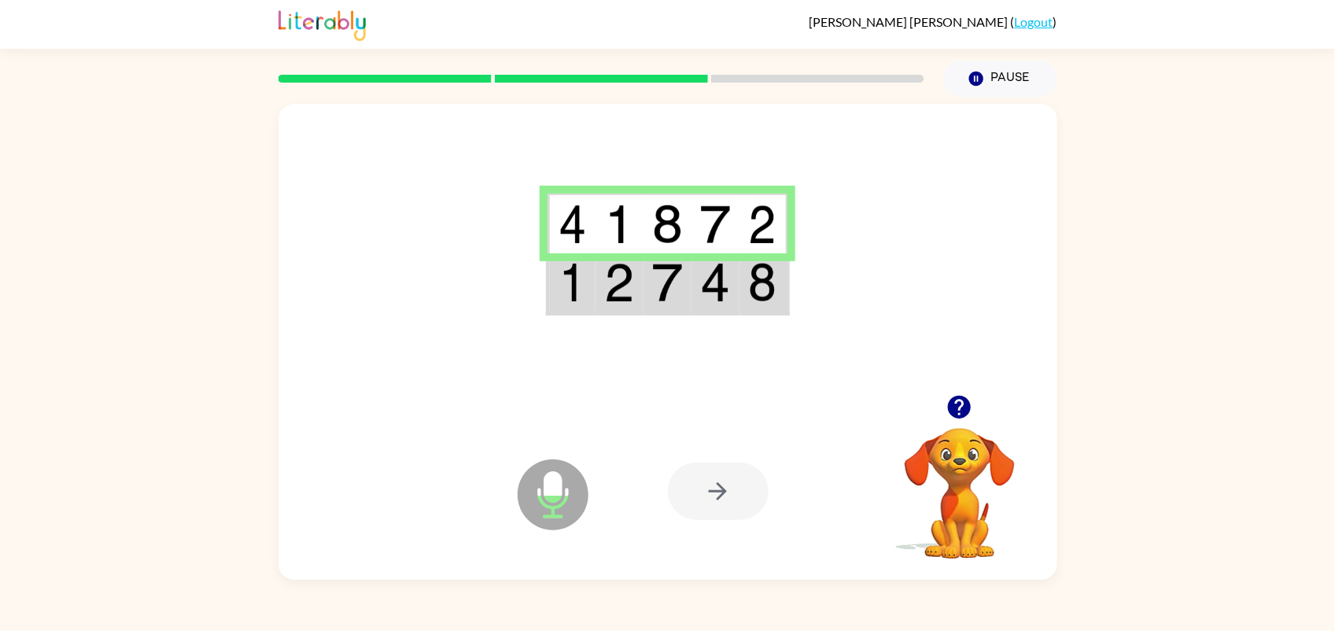
click at [368, 225] on div at bounding box center [668, 249] width 779 height 291
click at [577, 308] on td at bounding box center [572, 283] width 48 height 61
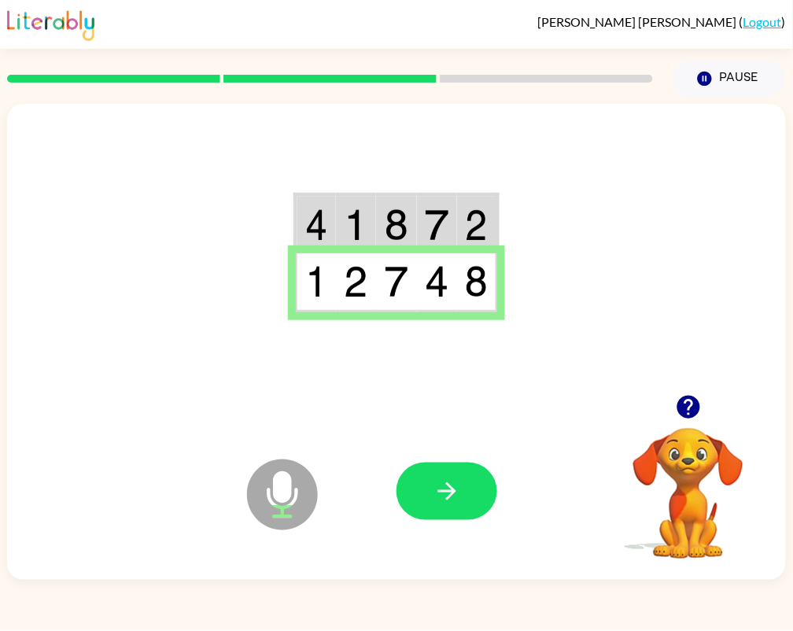
click at [712, 506] on video "Your browser must support playing .mp4 files to use Literably. Please try using…" at bounding box center [688, 482] width 157 height 157
click at [435, 504] on icon "button" at bounding box center [448, 492] width 28 height 28
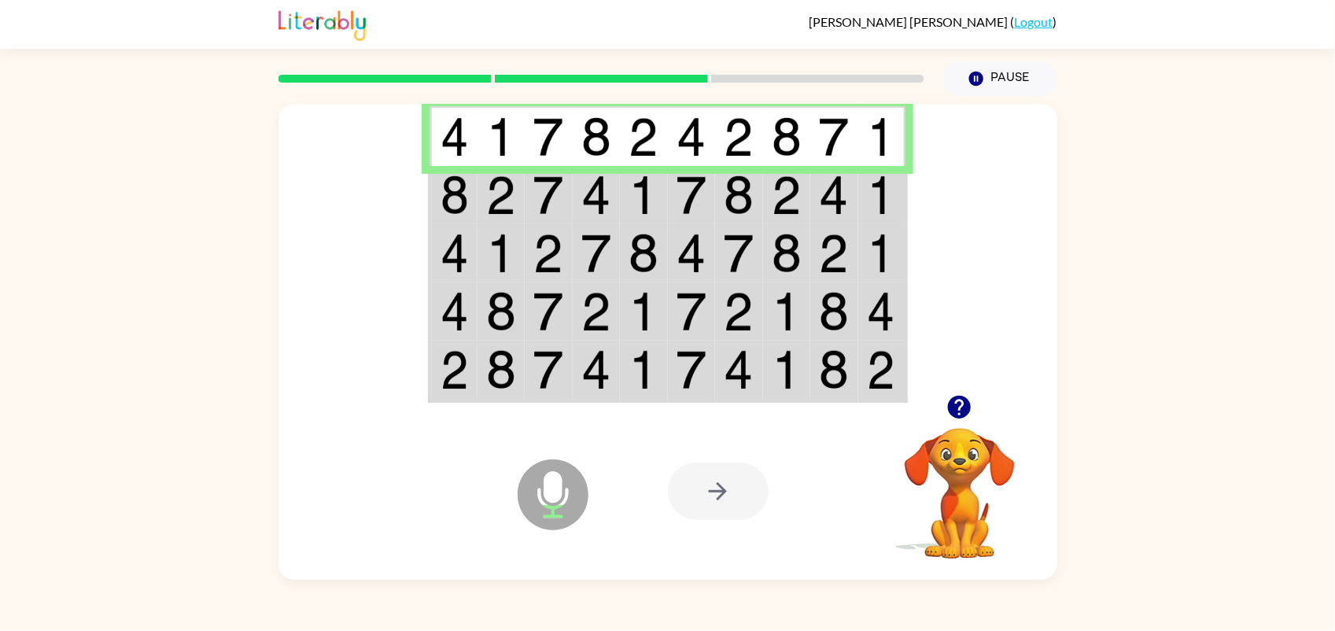
click at [403, 199] on div at bounding box center [668, 249] width 779 height 291
click at [443, 190] on img at bounding box center [455, 194] width 28 height 39
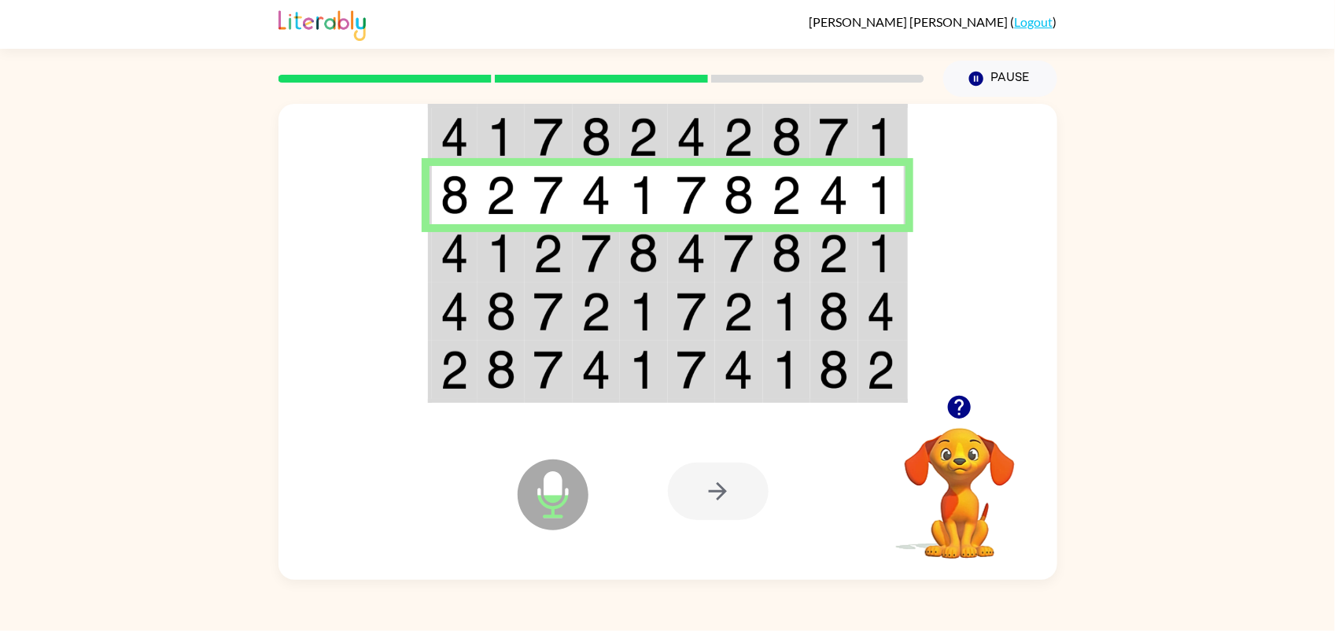
click at [438, 238] on td at bounding box center [454, 253] width 48 height 58
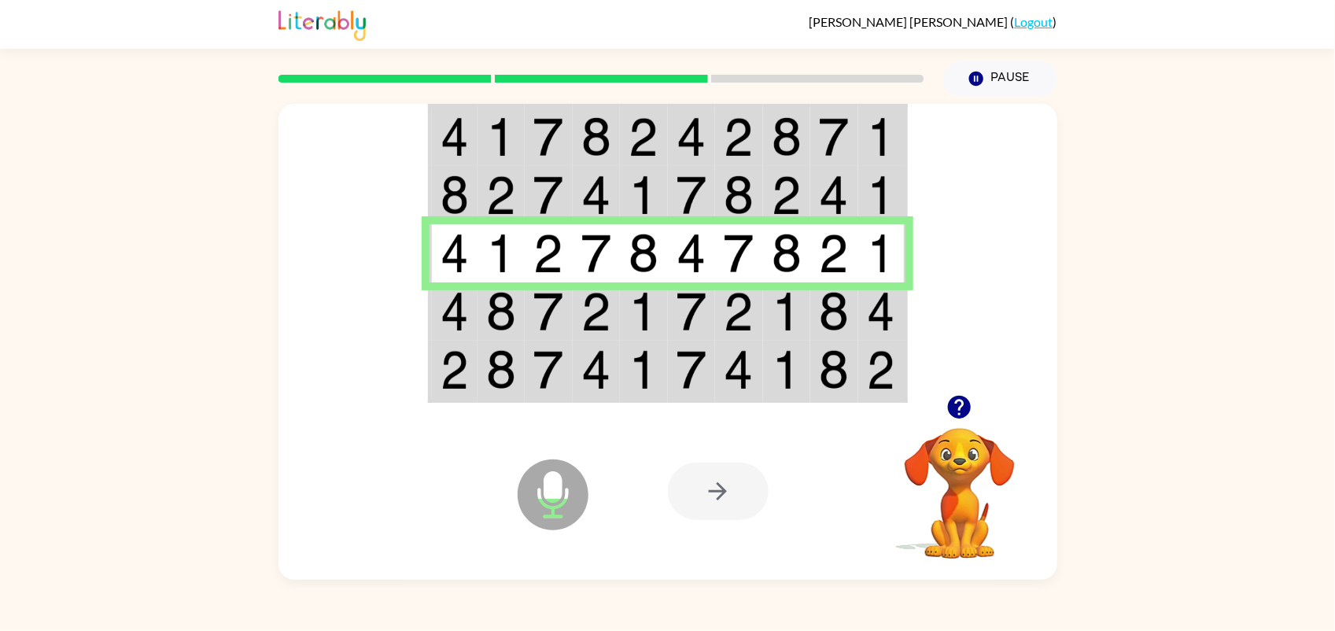
click at [819, 327] on img at bounding box center [834, 311] width 30 height 39
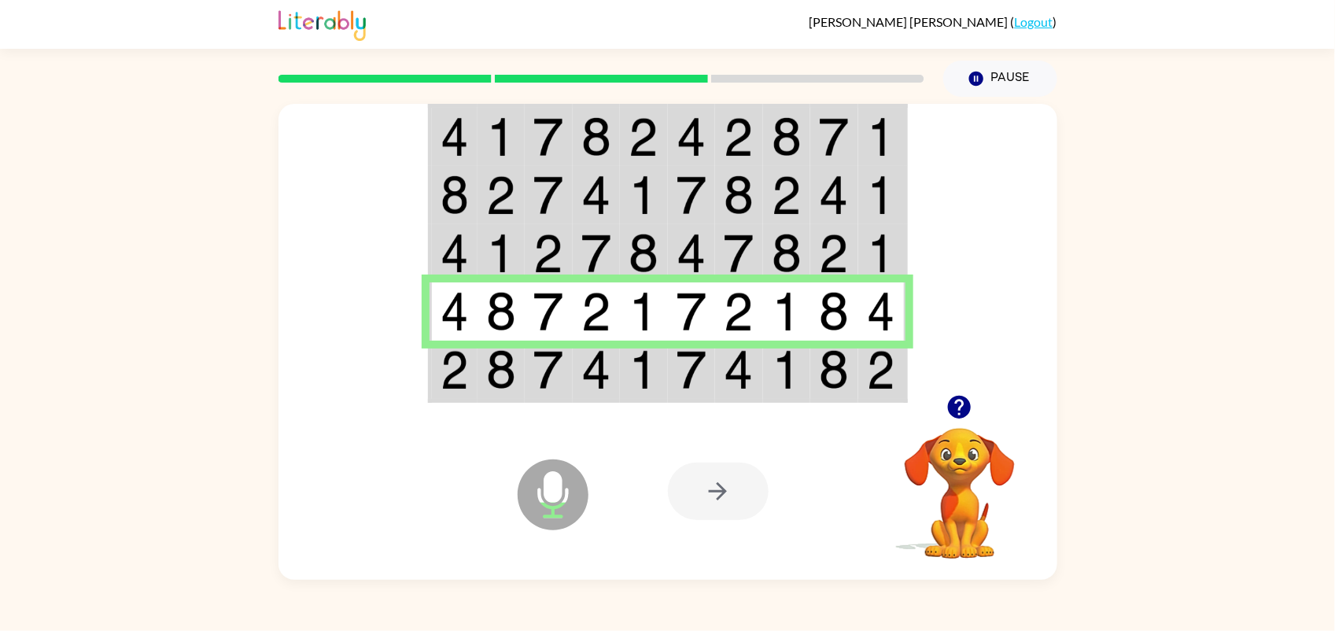
click at [463, 371] on img at bounding box center [455, 369] width 28 height 39
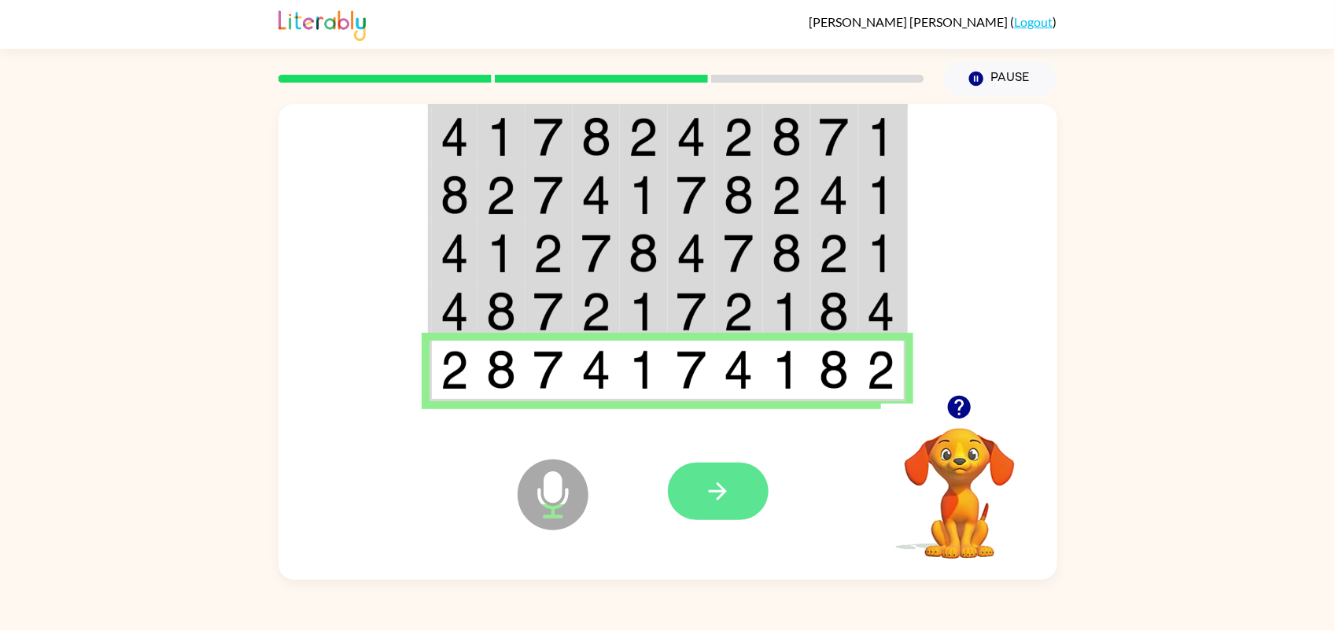
click at [694, 474] on button "button" at bounding box center [718, 491] width 101 height 57
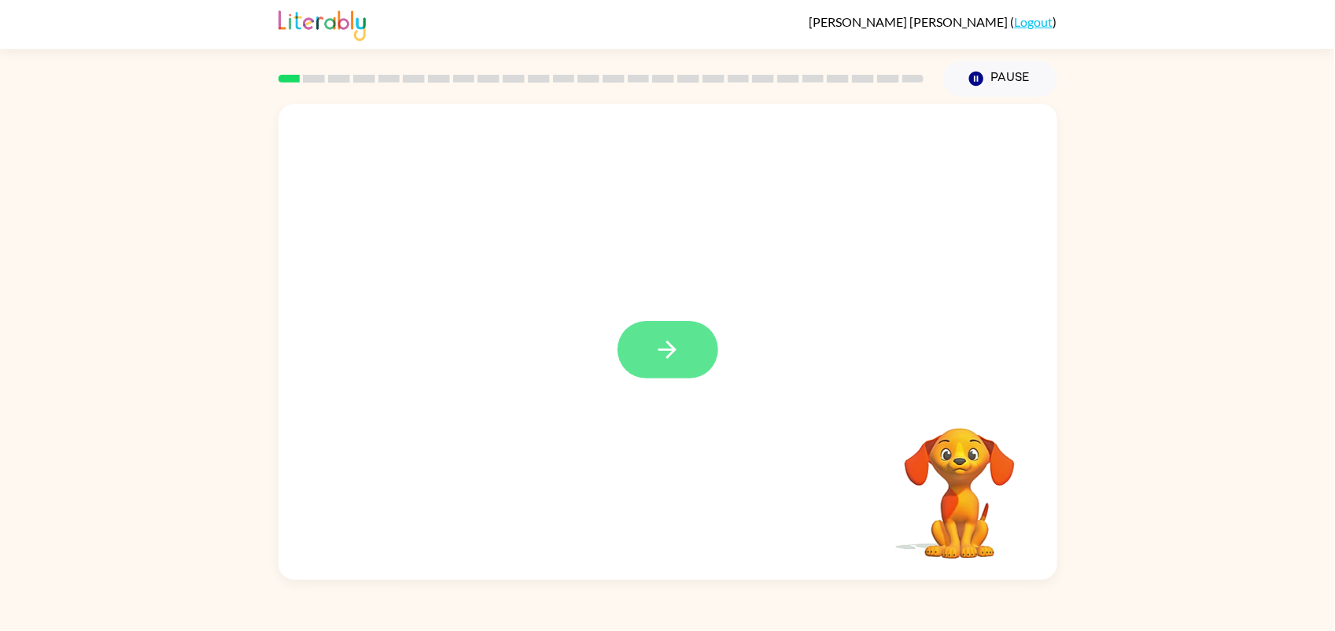
click at [651, 332] on button "button" at bounding box center [668, 349] width 101 height 57
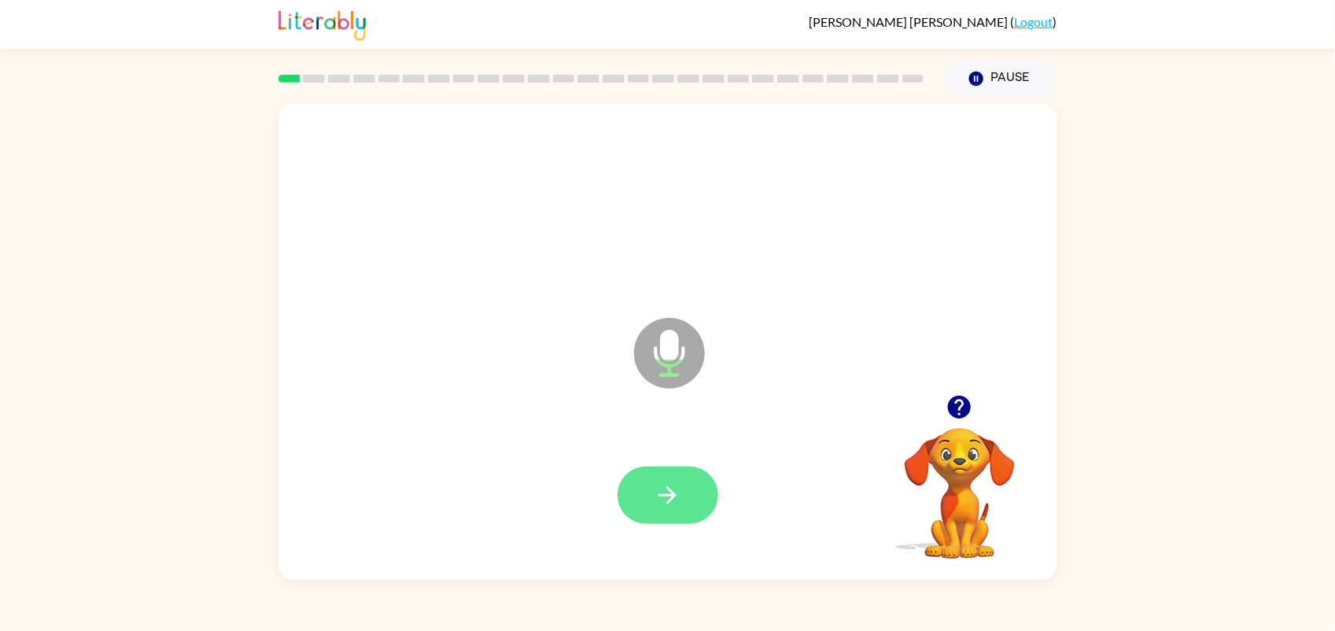
click at [665, 472] on button "button" at bounding box center [668, 495] width 101 height 57
click at [696, 501] on button "button" at bounding box center [668, 495] width 101 height 57
click at [662, 346] on icon "Microphone The Microphone is here when it is your turn to talk" at bounding box center [748, 373] width 236 height 118
click at [633, 516] on button "button" at bounding box center [668, 495] width 101 height 57
click at [669, 524] on button "button" at bounding box center [668, 495] width 101 height 57
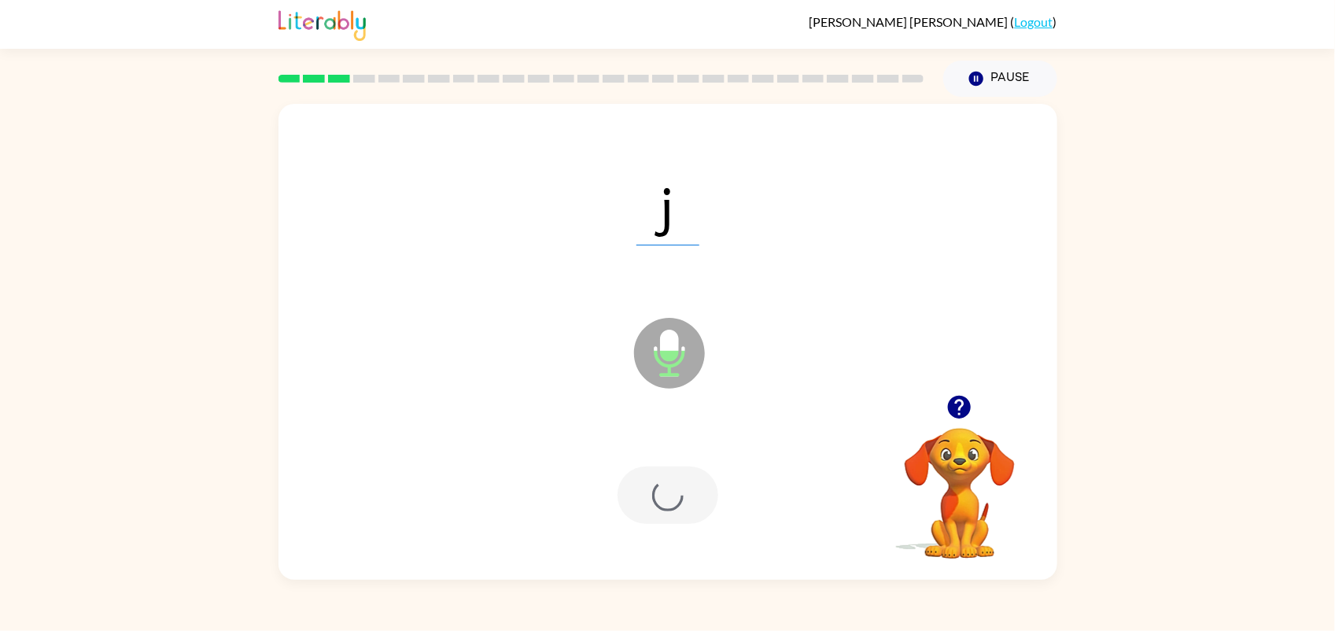
click at [681, 474] on div at bounding box center [668, 495] width 101 height 57
click at [631, 517] on button "button" at bounding box center [668, 495] width 101 height 57
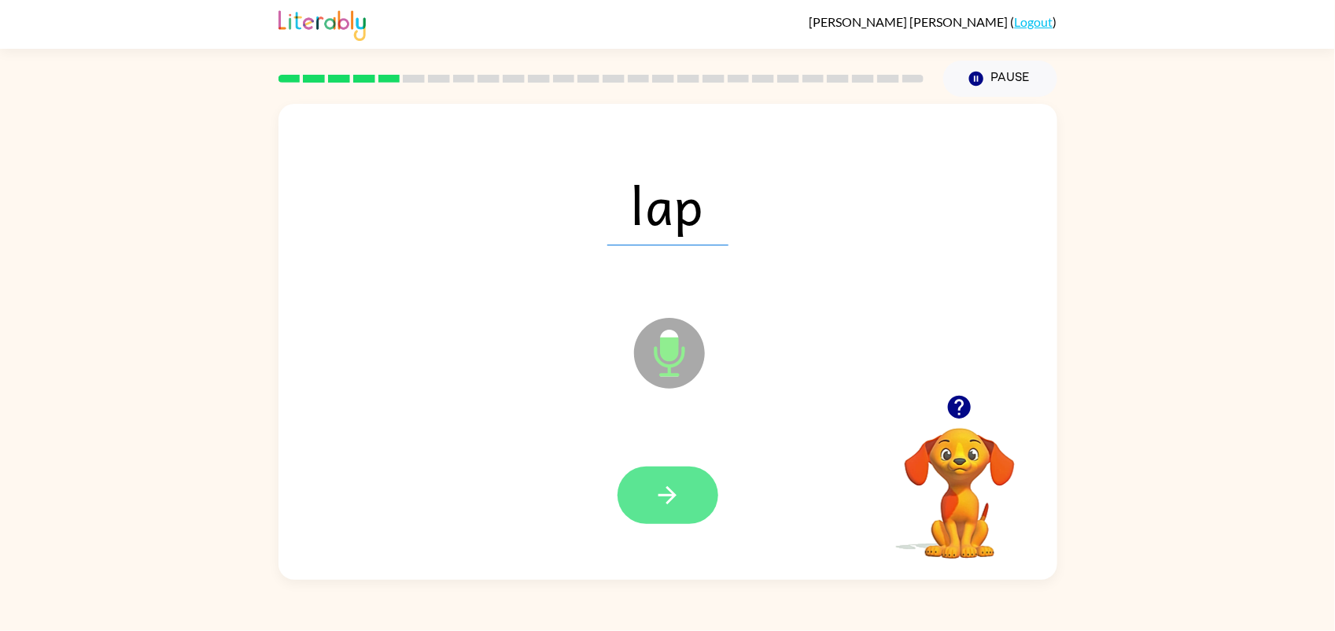
click at [673, 508] on icon "button" at bounding box center [668, 496] width 28 height 28
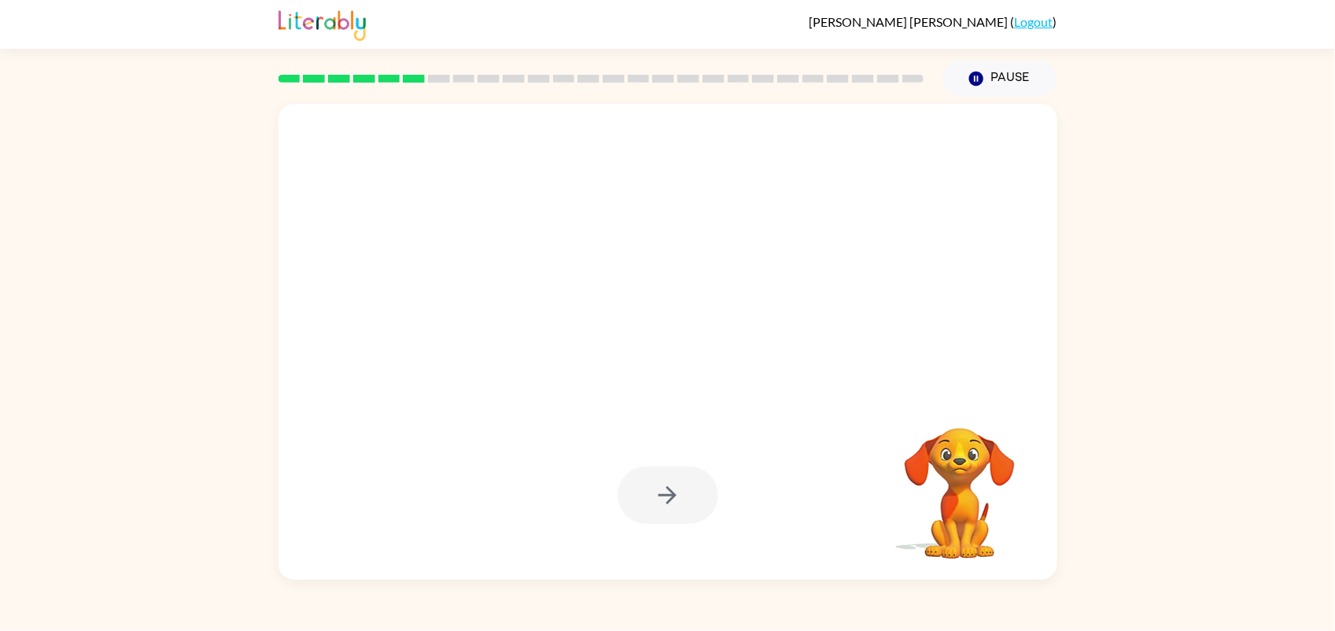
click at [688, 526] on div at bounding box center [667, 495] width 747 height 138
click at [669, 540] on div at bounding box center [667, 495] width 747 height 138
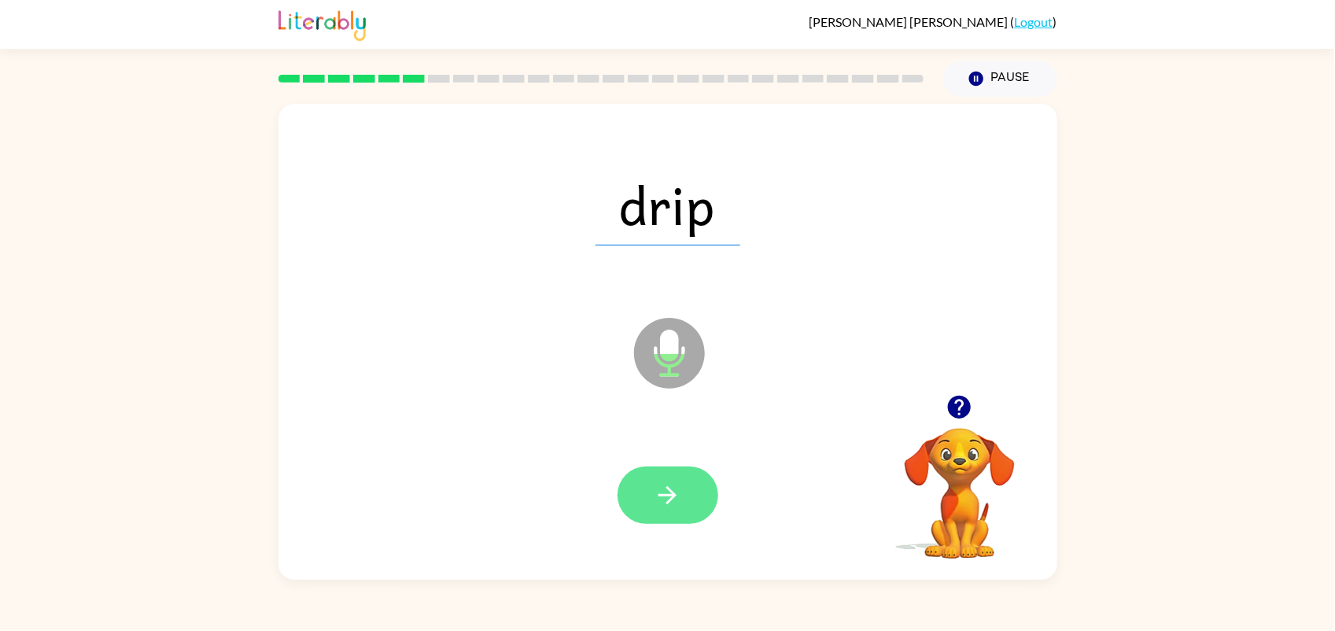
click at [647, 513] on button "button" at bounding box center [668, 495] width 101 height 57
click at [661, 530] on div at bounding box center [667, 495] width 747 height 138
click at [634, 501] on div at bounding box center [668, 495] width 101 height 57
click at [650, 471] on button "button" at bounding box center [668, 495] width 101 height 57
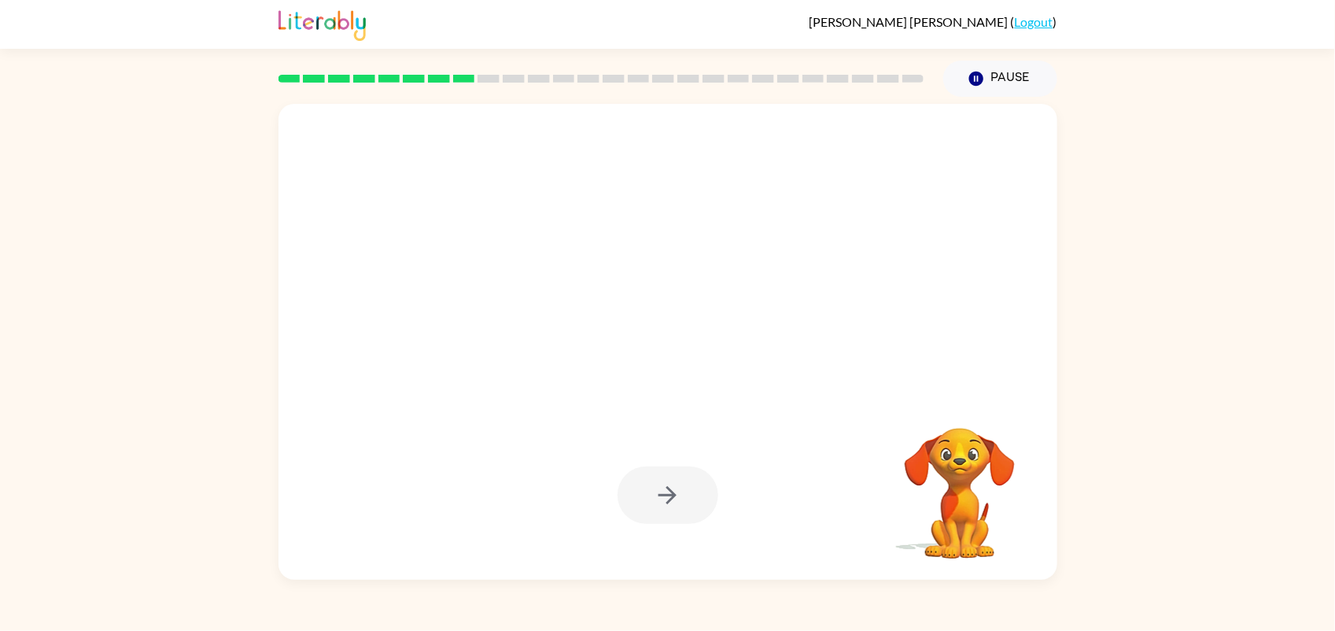
click at [659, 486] on div at bounding box center [668, 495] width 101 height 57
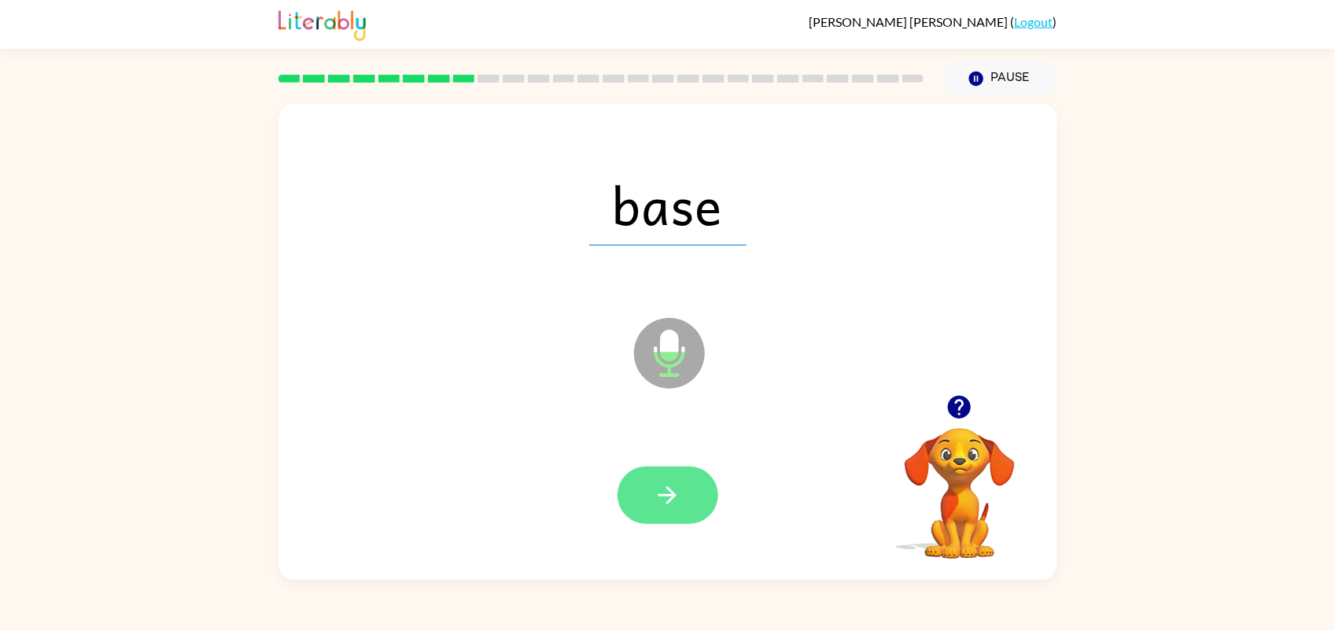
click at [648, 517] on button "button" at bounding box center [668, 495] width 101 height 57
click at [645, 504] on button "button" at bounding box center [668, 495] width 101 height 57
click at [669, 501] on icon "button" at bounding box center [668, 495] width 18 height 18
click at [629, 489] on button "button" at bounding box center [668, 495] width 101 height 57
click at [644, 509] on button "button" at bounding box center [668, 495] width 101 height 57
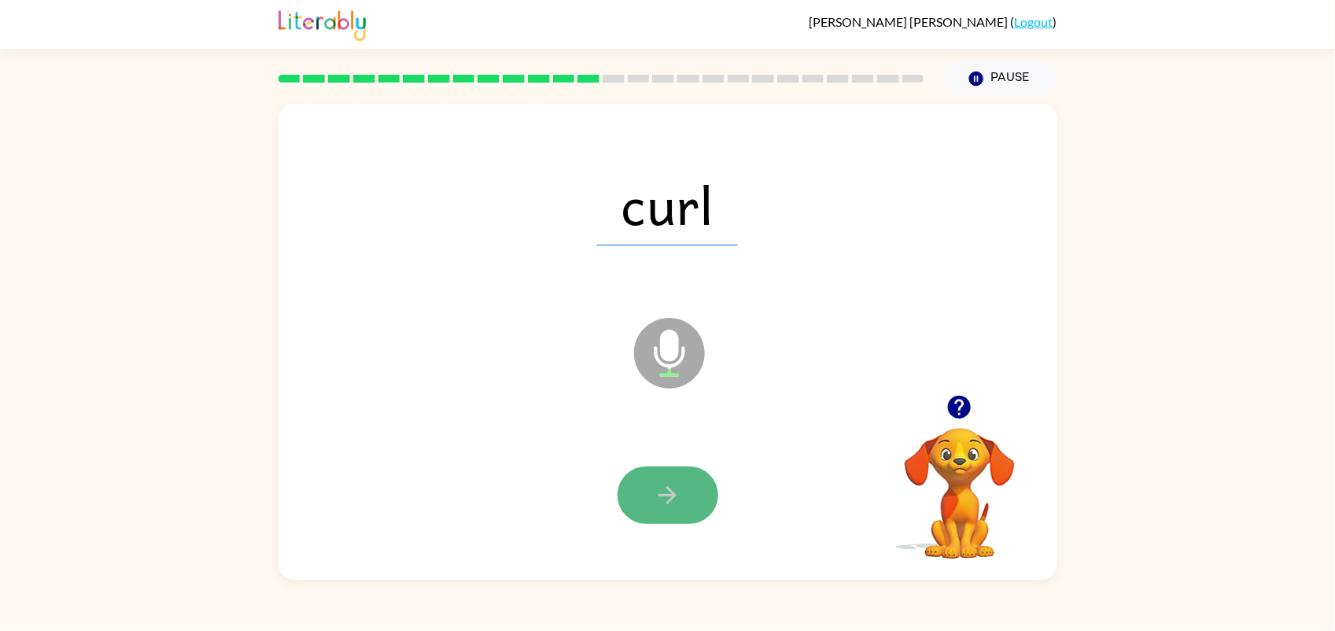
click at [665, 472] on button "button" at bounding box center [668, 495] width 101 height 57
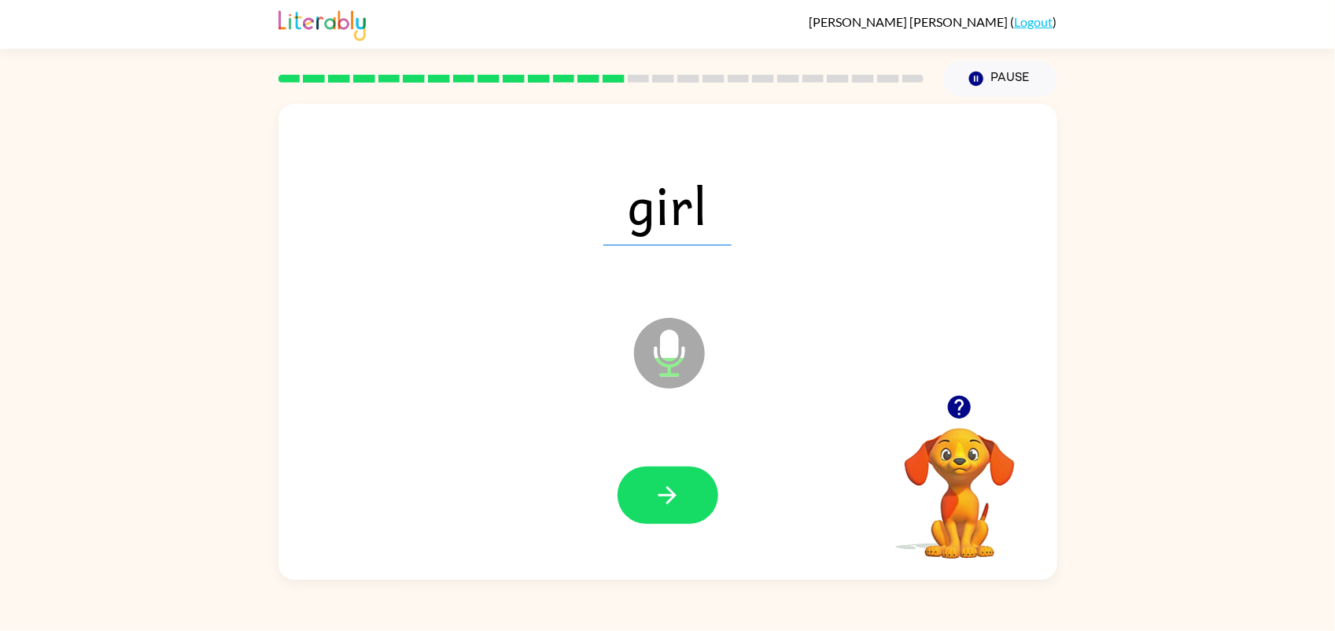
click at [665, 472] on button "button" at bounding box center [668, 495] width 101 height 57
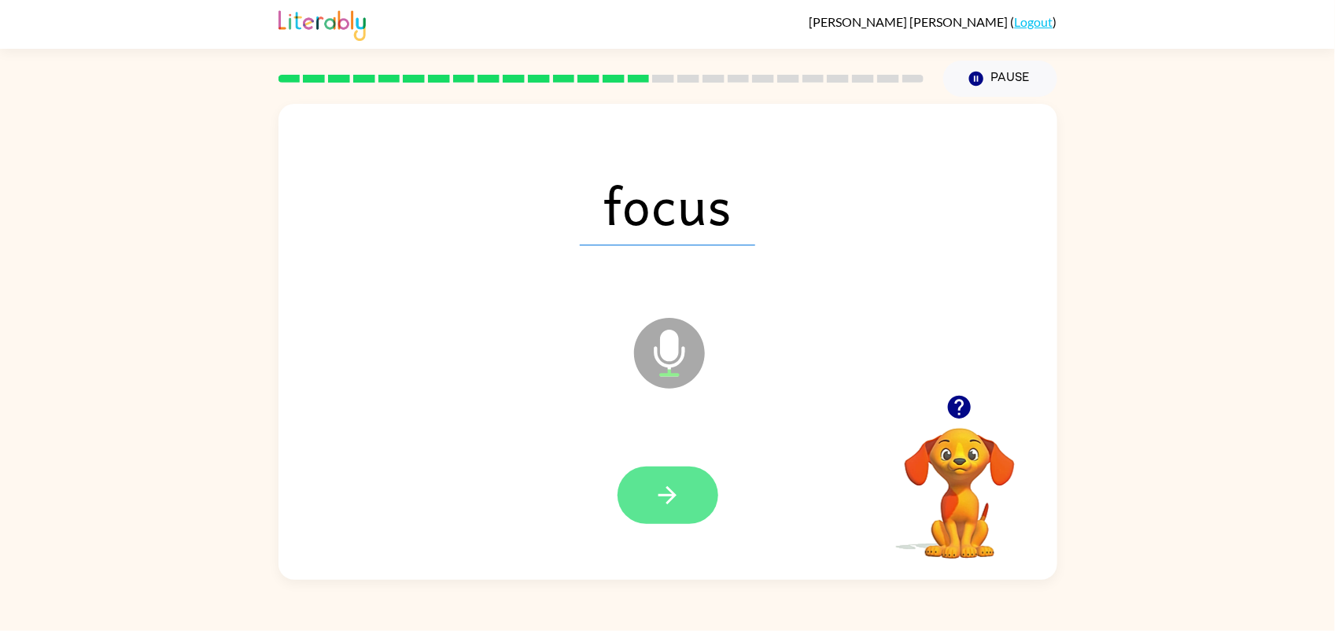
drag, startPoint x: 665, startPoint y: 472, endPoint x: 646, endPoint y: 482, distance: 21.1
click at [649, 497] on button "button" at bounding box center [668, 495] width 101 height 57
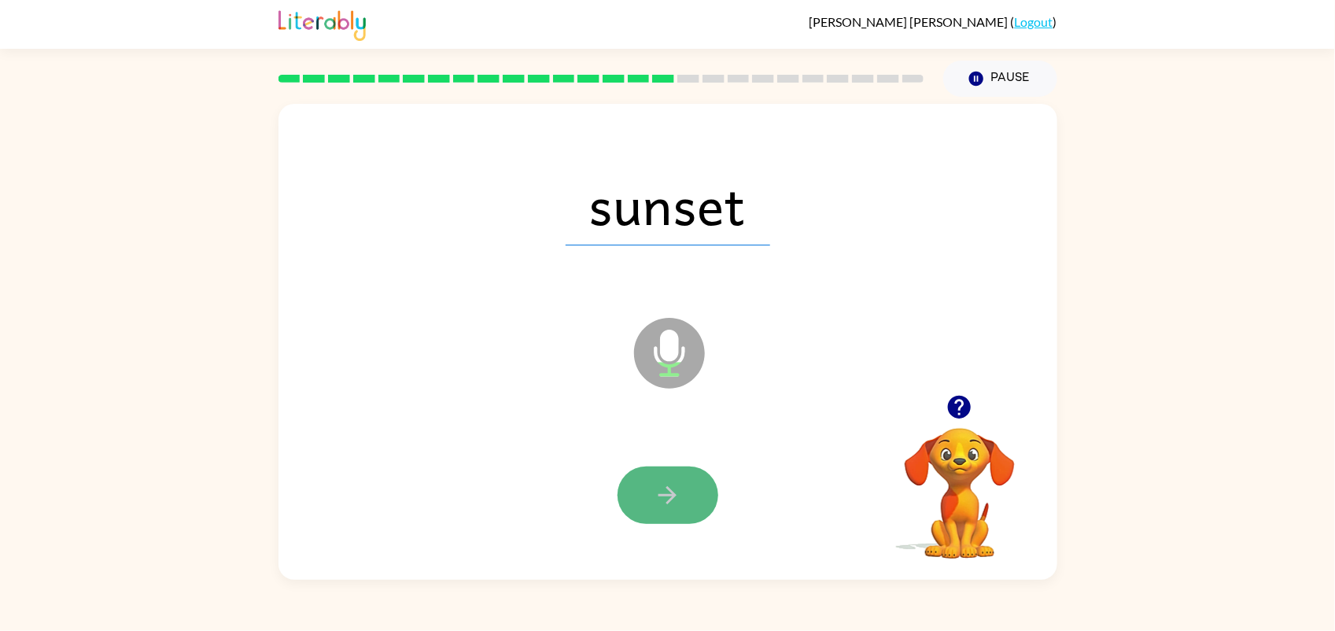
click at [662, 485] on icon "button" at bounding box center [668, 496] width 28 height 28
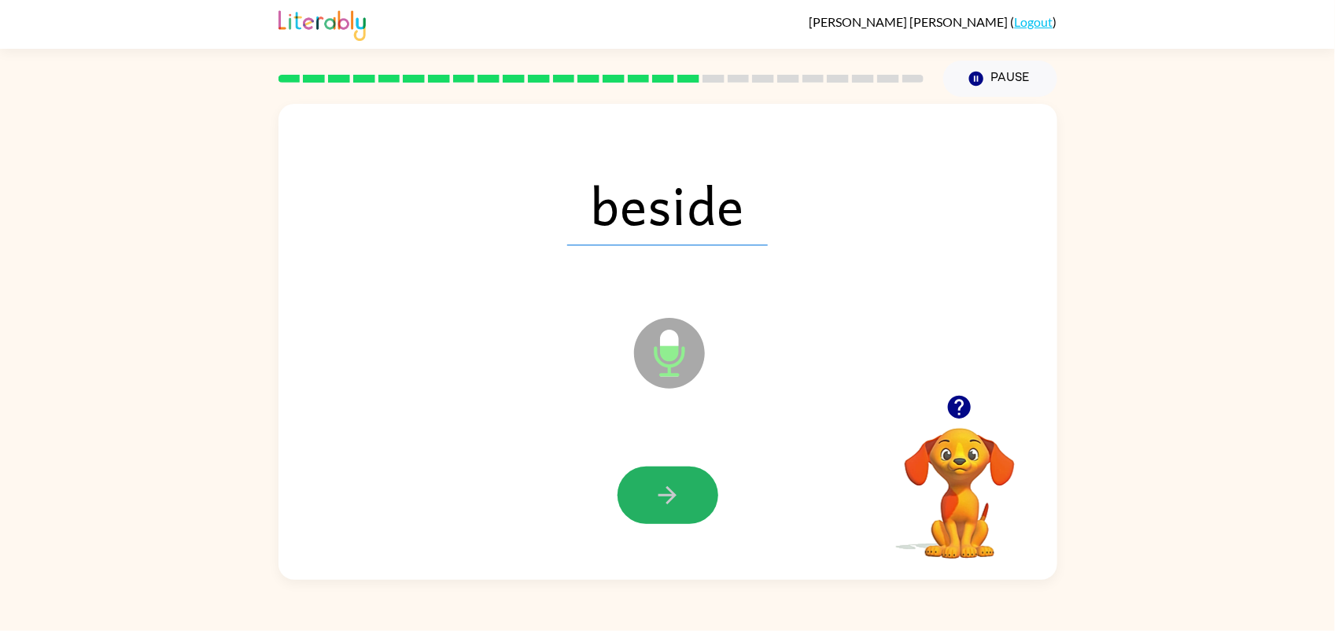
click at [662, 485] on icon "button" at bounding box center [668, 496] width 28 height 28
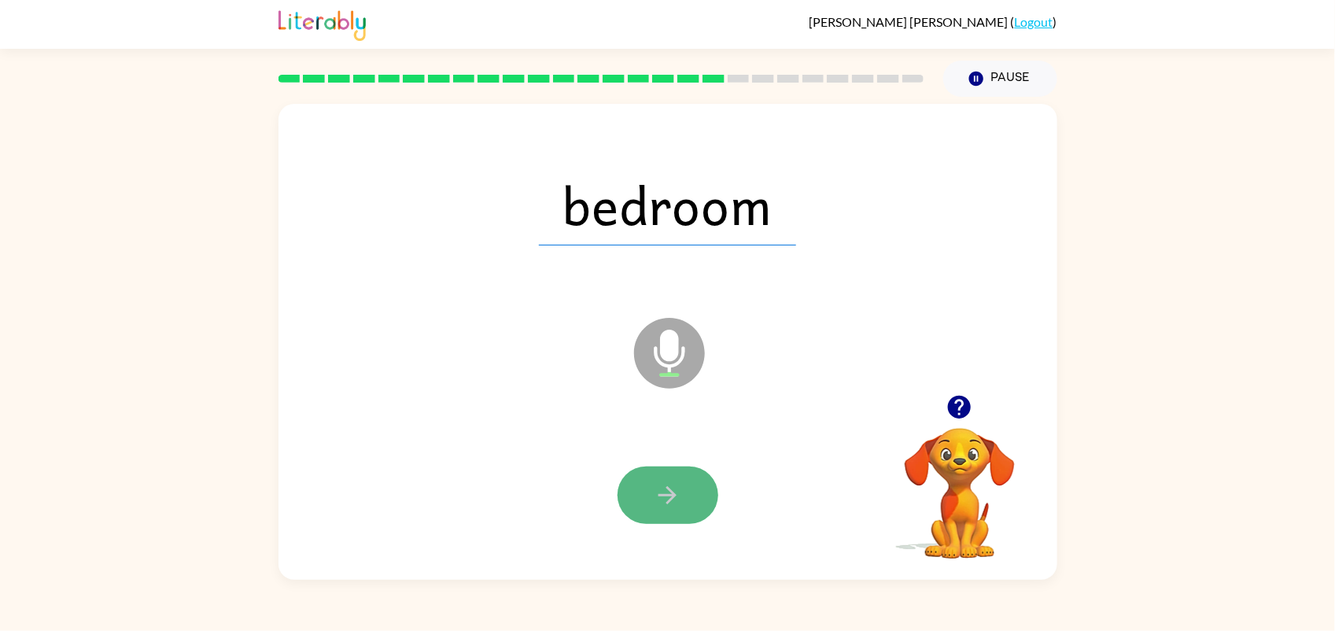
click at [659, 488] on icon "button" at bounding box center [668, 496] width 28 height 28
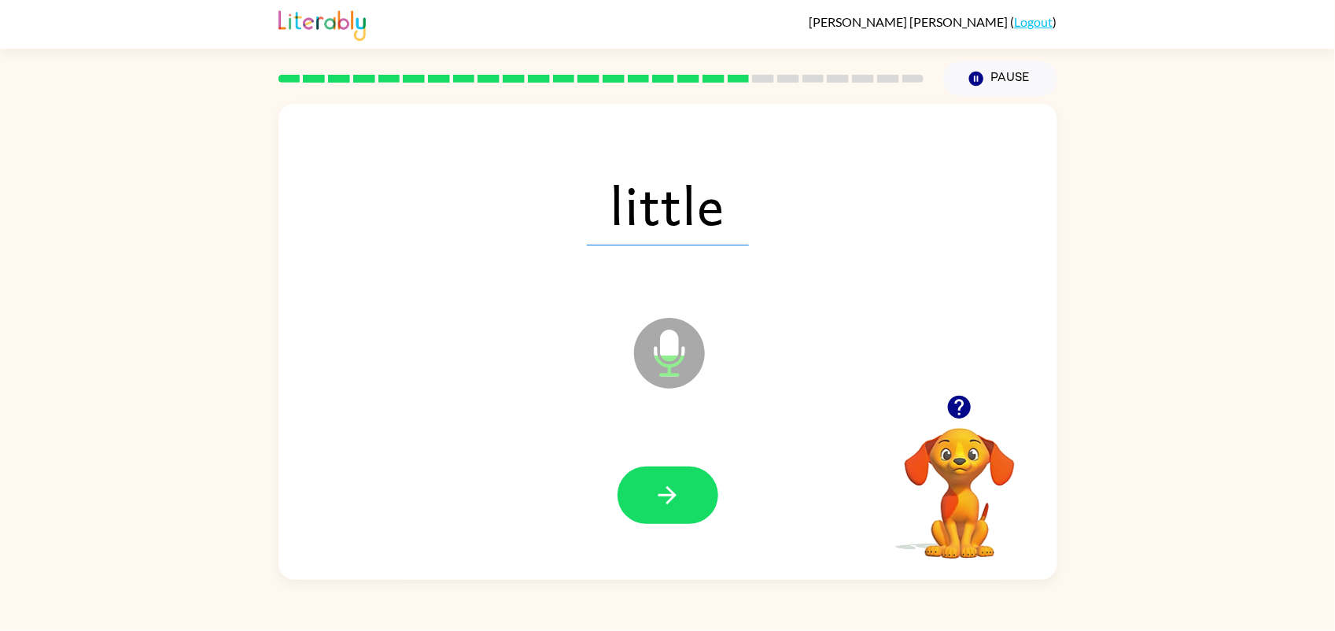
click at [659, 496] on icon "button" at bounding box center [668, 496] width 28 height 28
click at [659, 496] on icon "button" at bounding box center [668, 495] width 18 height 18
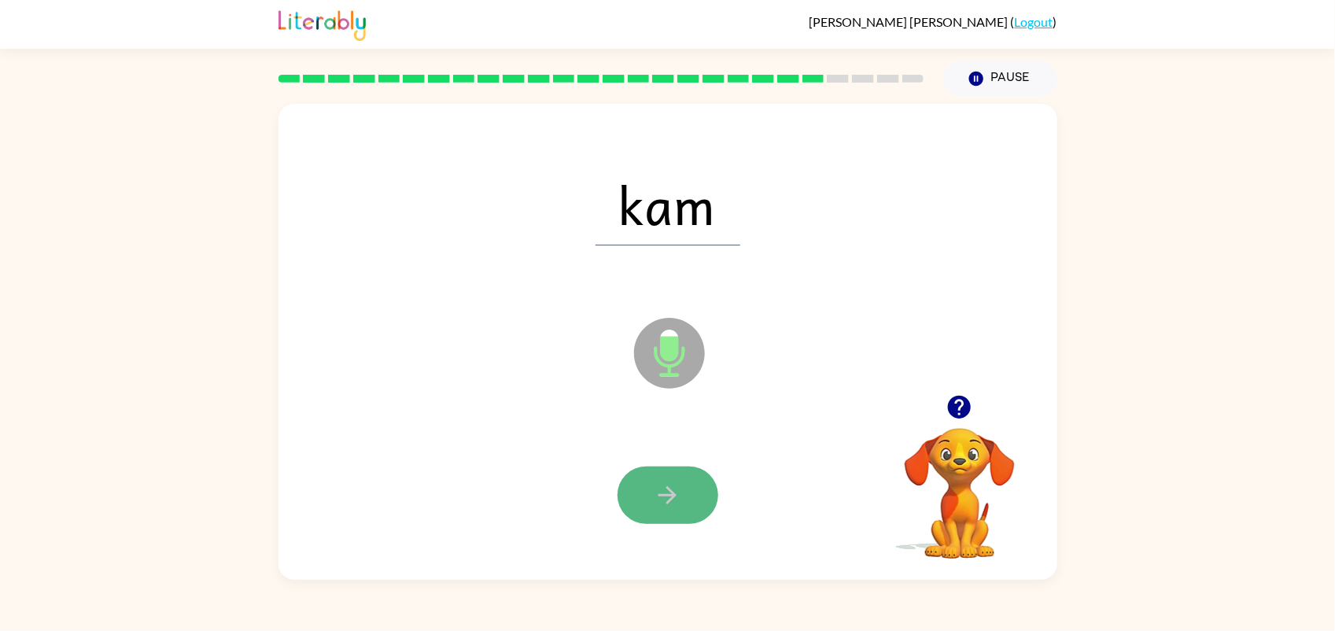
click at [659, 493] on icon "button" at bounding box center [668, 496] width 28 height 28
click at [659, 493] on div at bounding box center [668, 495] width 101 height 57
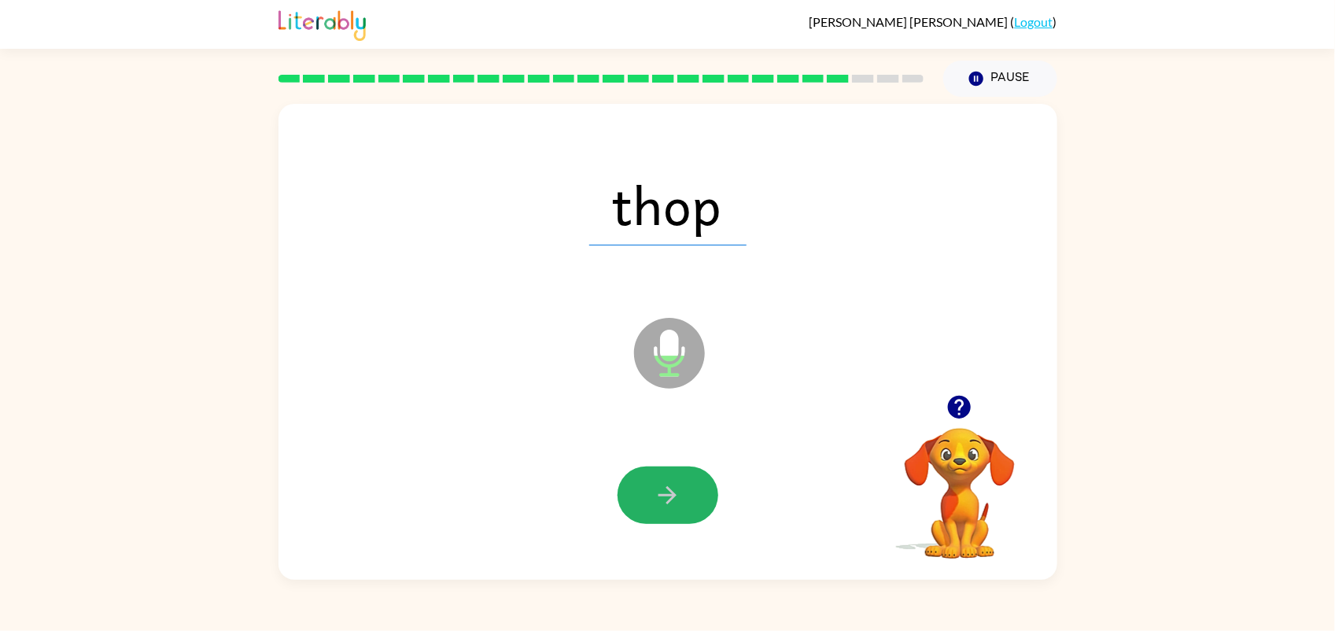
click at [659, 493] on icon "button" at bounding box center [668, 496] width 28 height 28
click at [659, 493] on div at bounding box center [668, 495] width 101 height 57
click at [659, 493] on icon "button" at bounding box center [668, 496] width 28 height 28
